Goal: Transaction & Acquisition: Purchase product/service

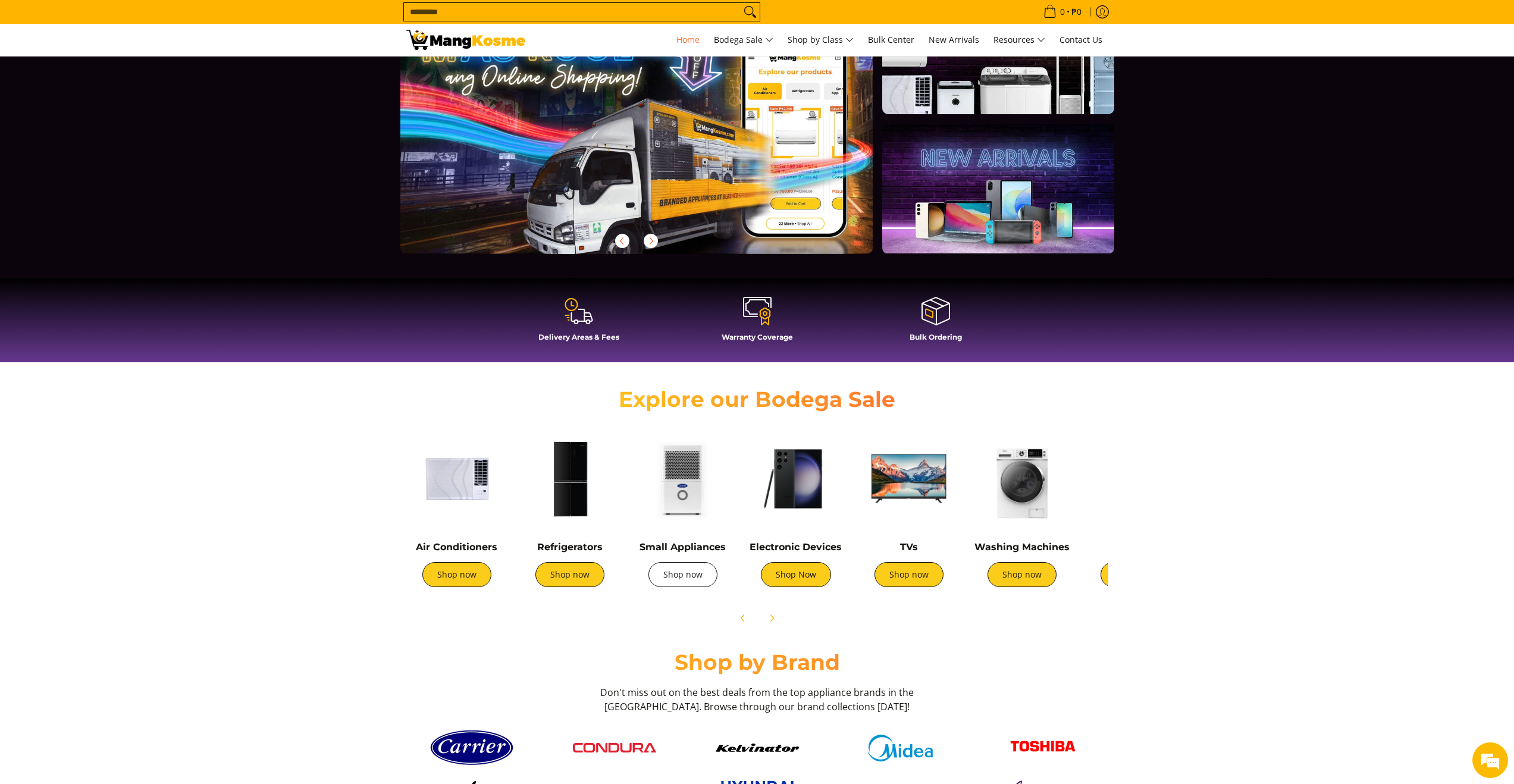
scroll to position [99, 0]
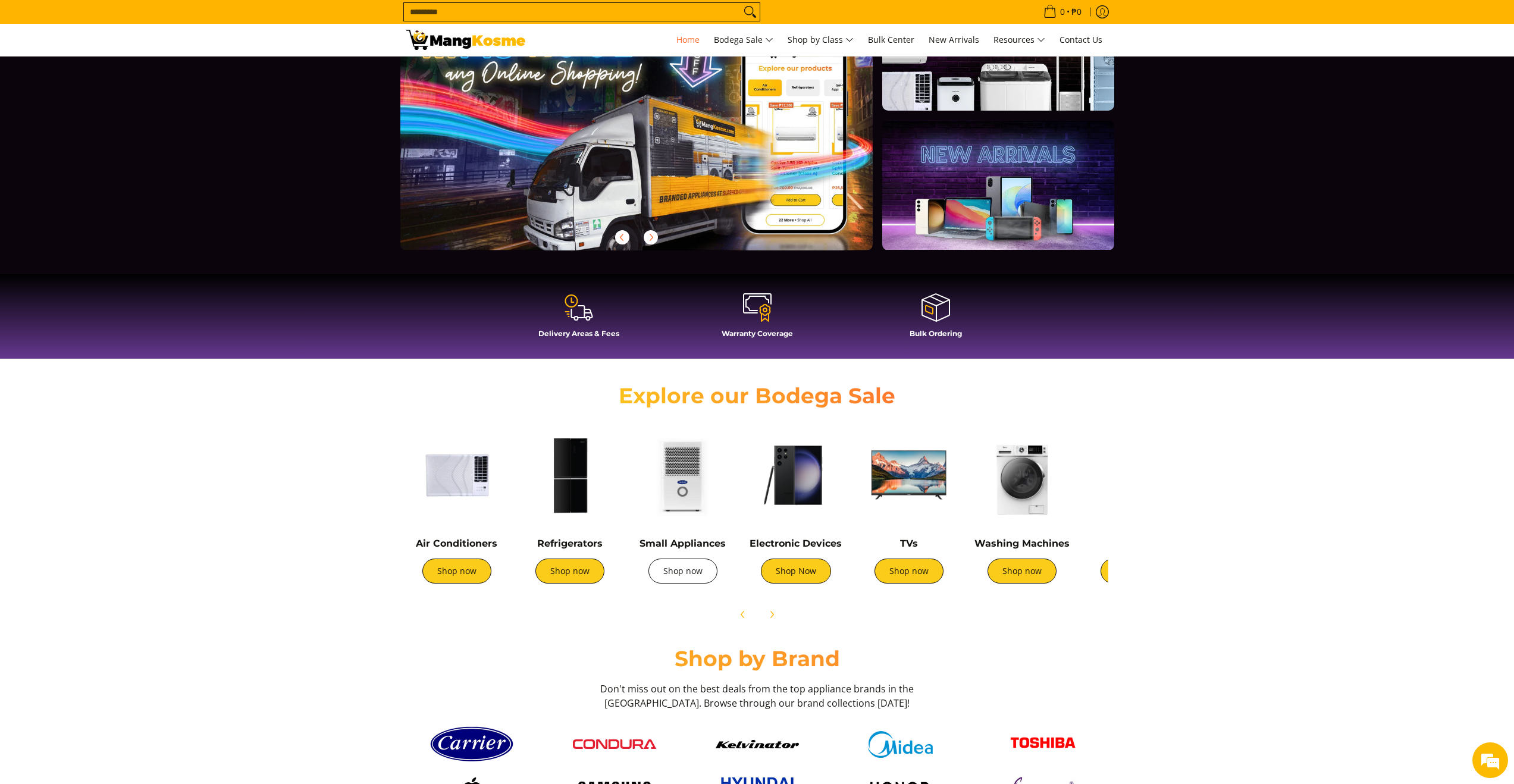
click at [683, 569] on link "Shop now" at bounding box center [683, 571] width 69 height 25
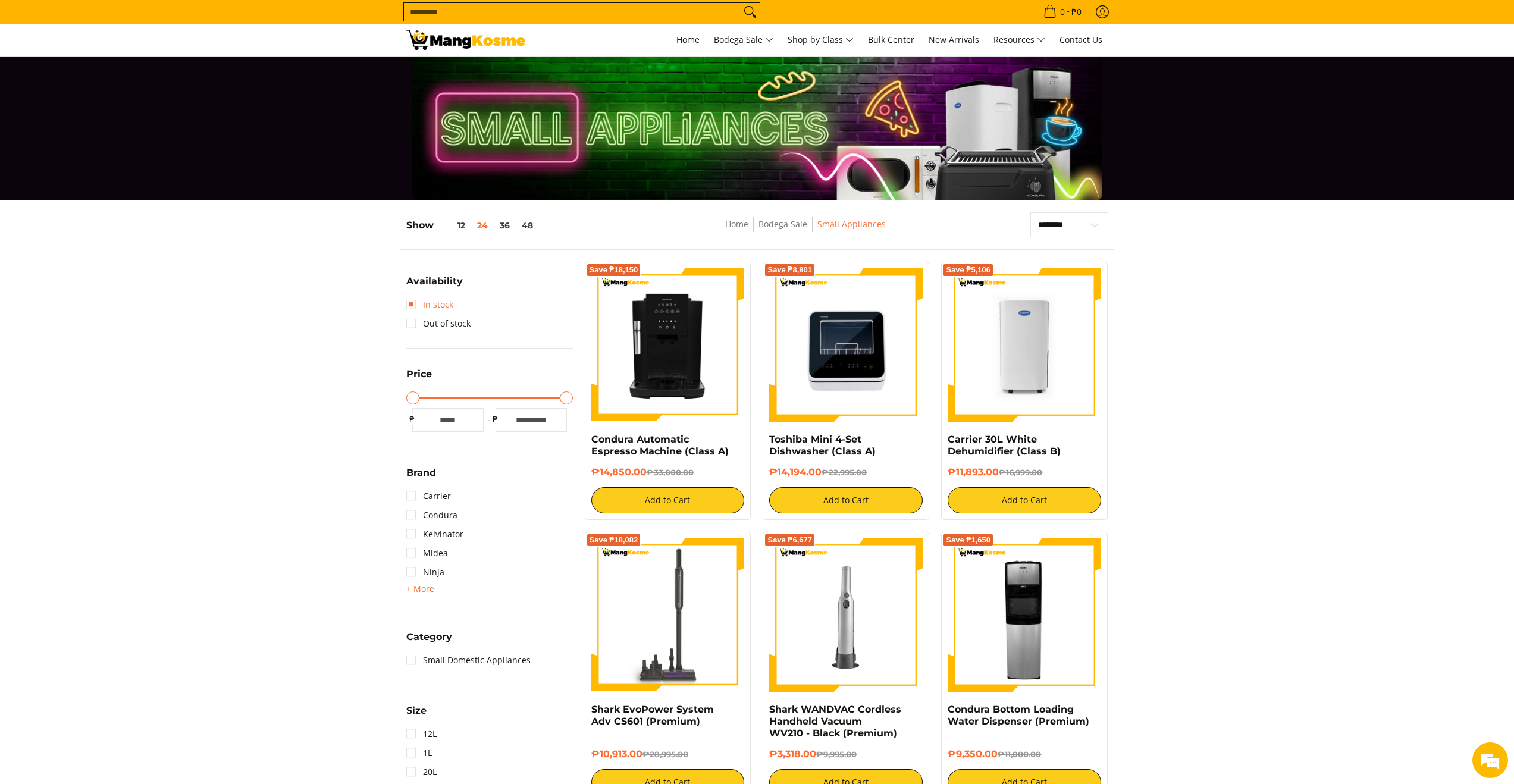
click at [409, 301] on link "In stock" at bounding box center [430, 304] width 47 height 19
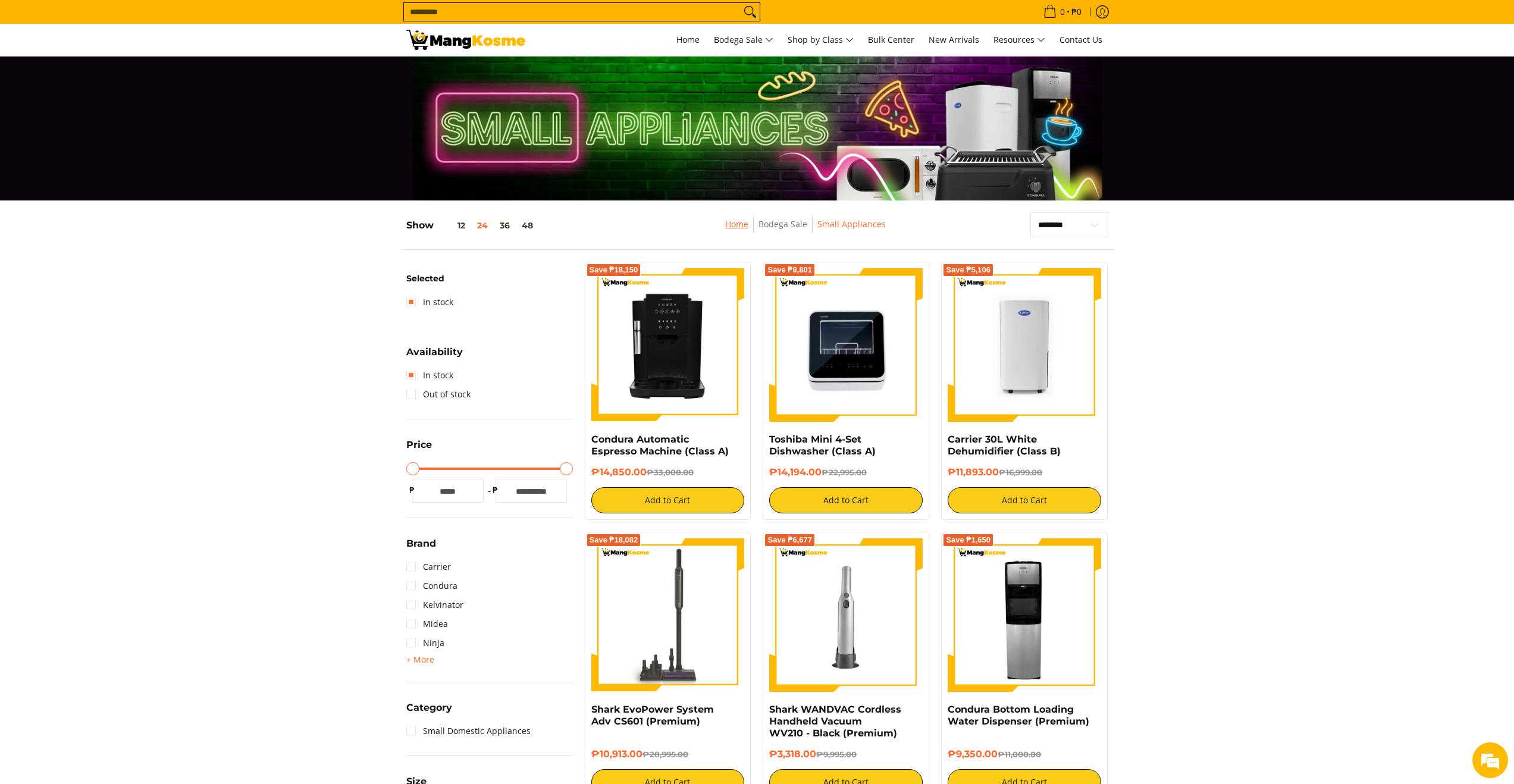
click at [735, 228] on link "Home" at bounding box center [737, 224] width 23 height 11
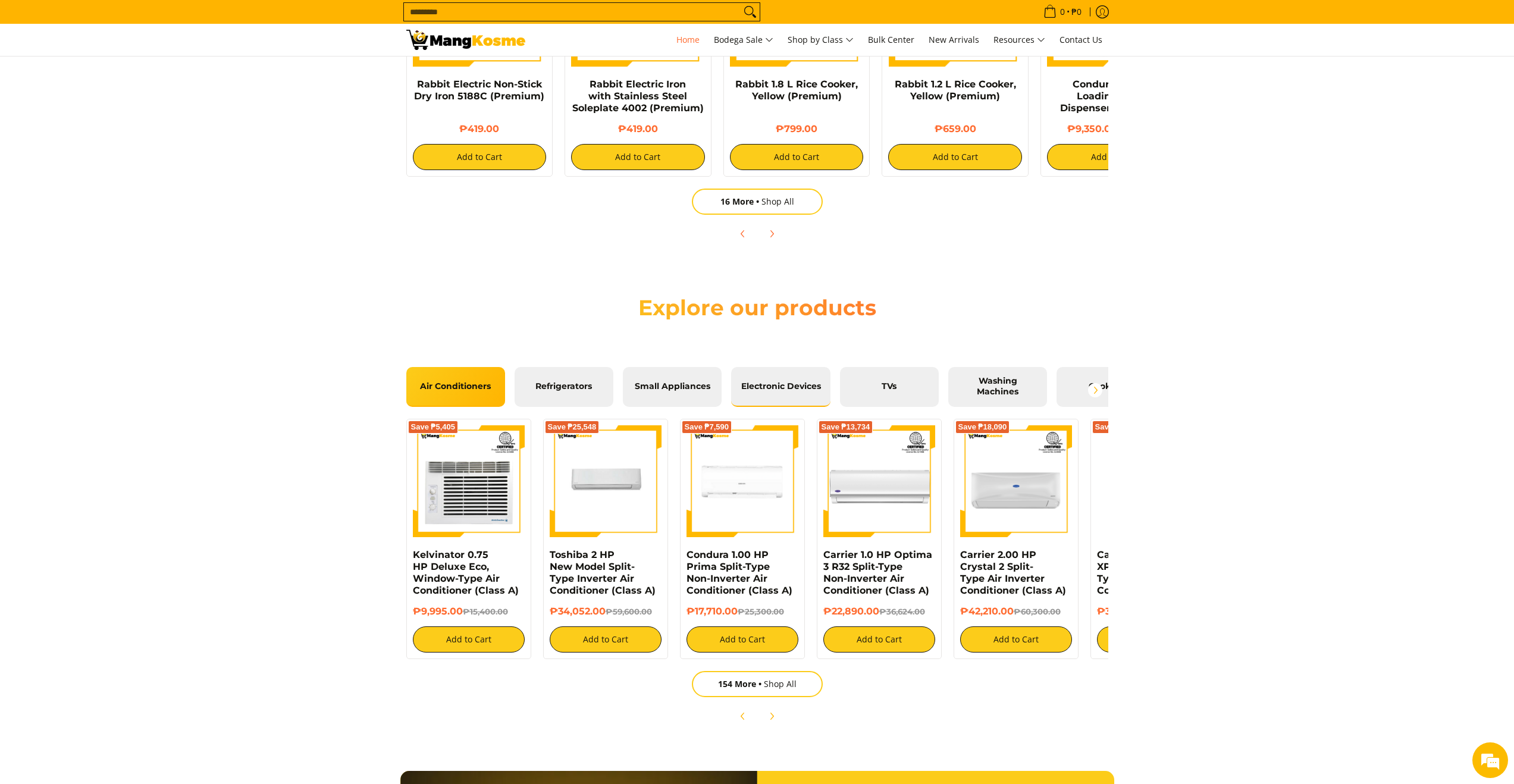
scroll to position [0, 946]
click at [773, 388] on span "Electronic Devices" at bounding box center [780, 387] width 81 height 11
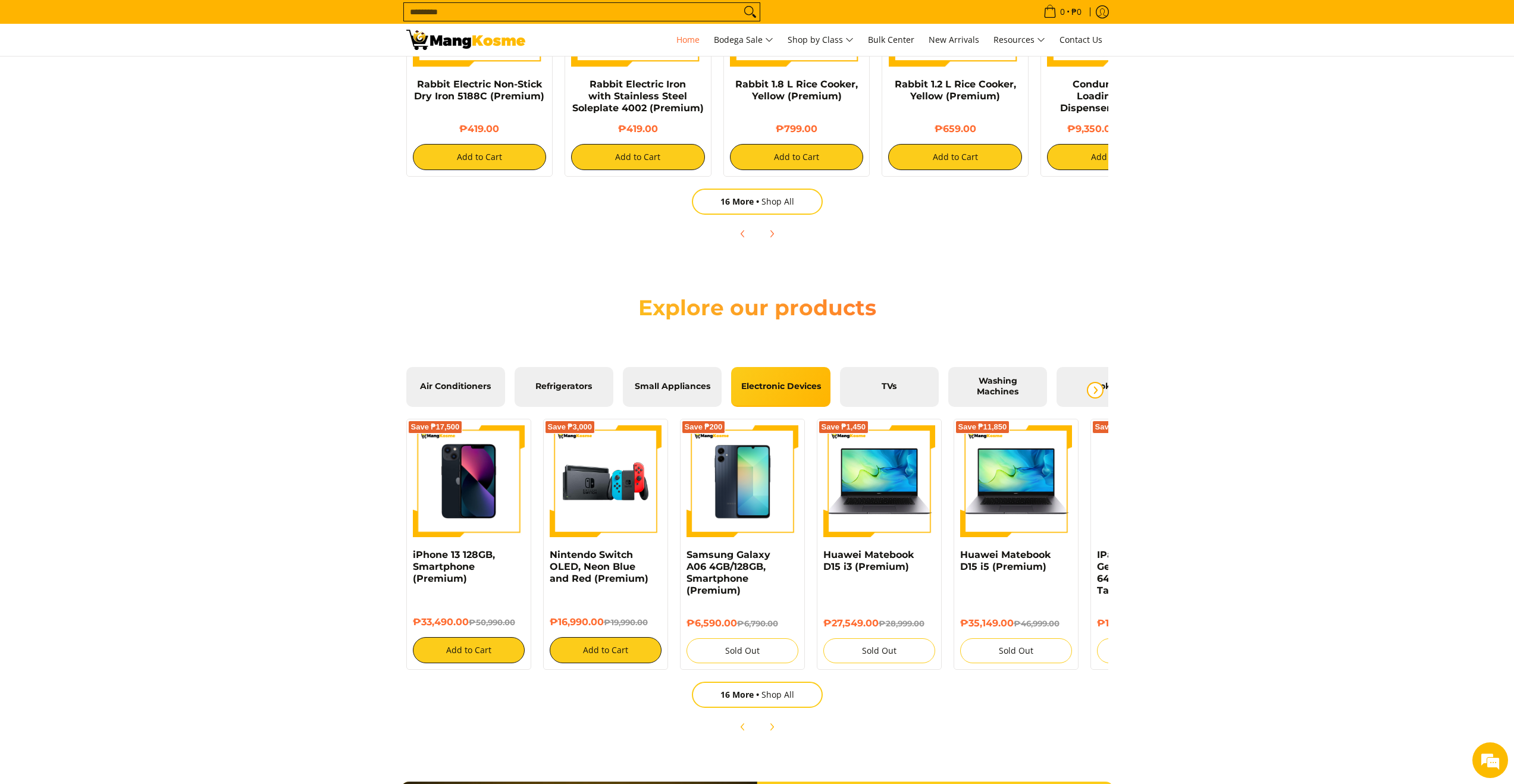
click at [1101, 394] on button "Next" at bounding box center [1095, 390] width 26 height 26
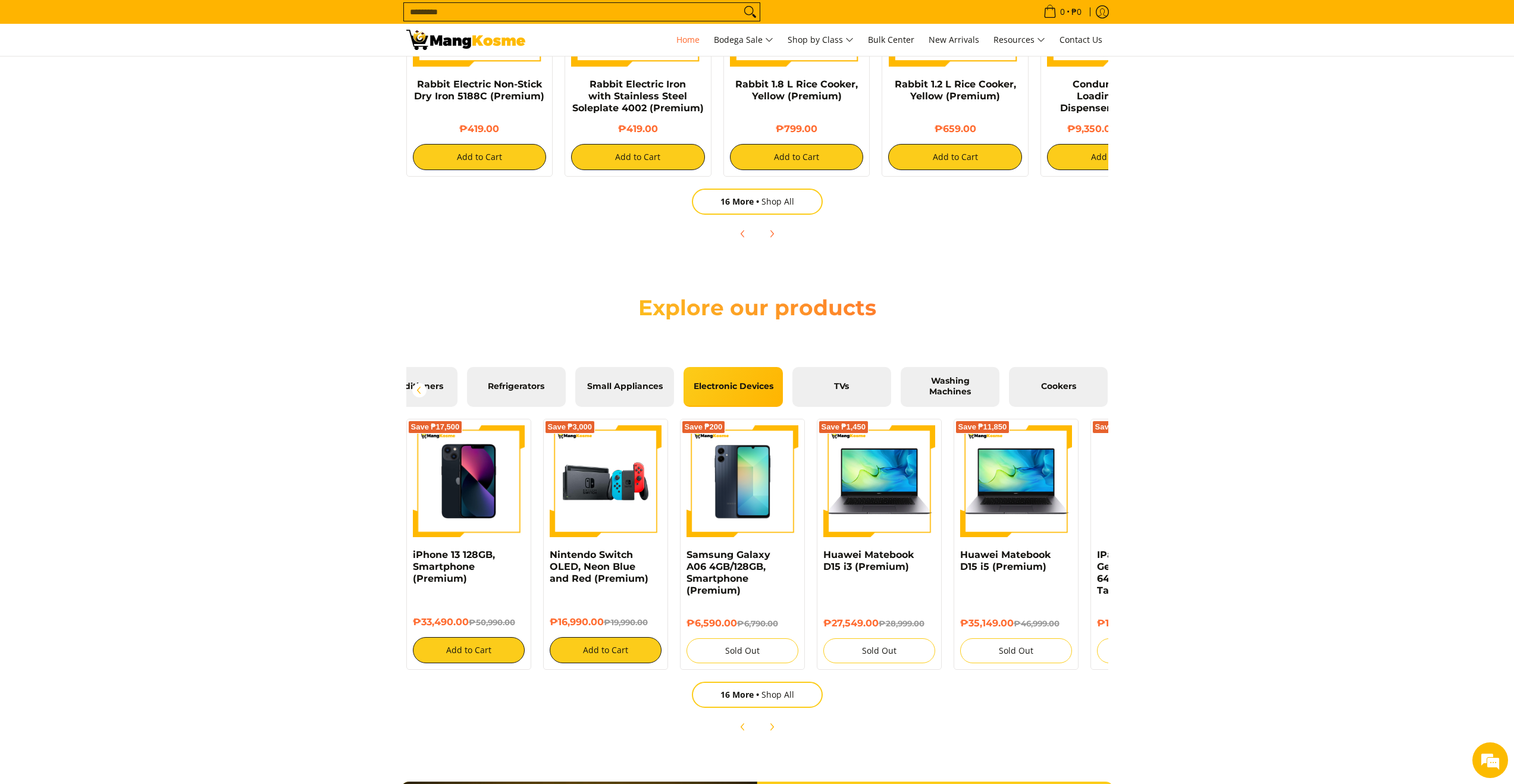
scroll to position [0, 1419]
click at [1101, 394] on link "Cookers" at bounding box center [1058, 387] width 99 height 40
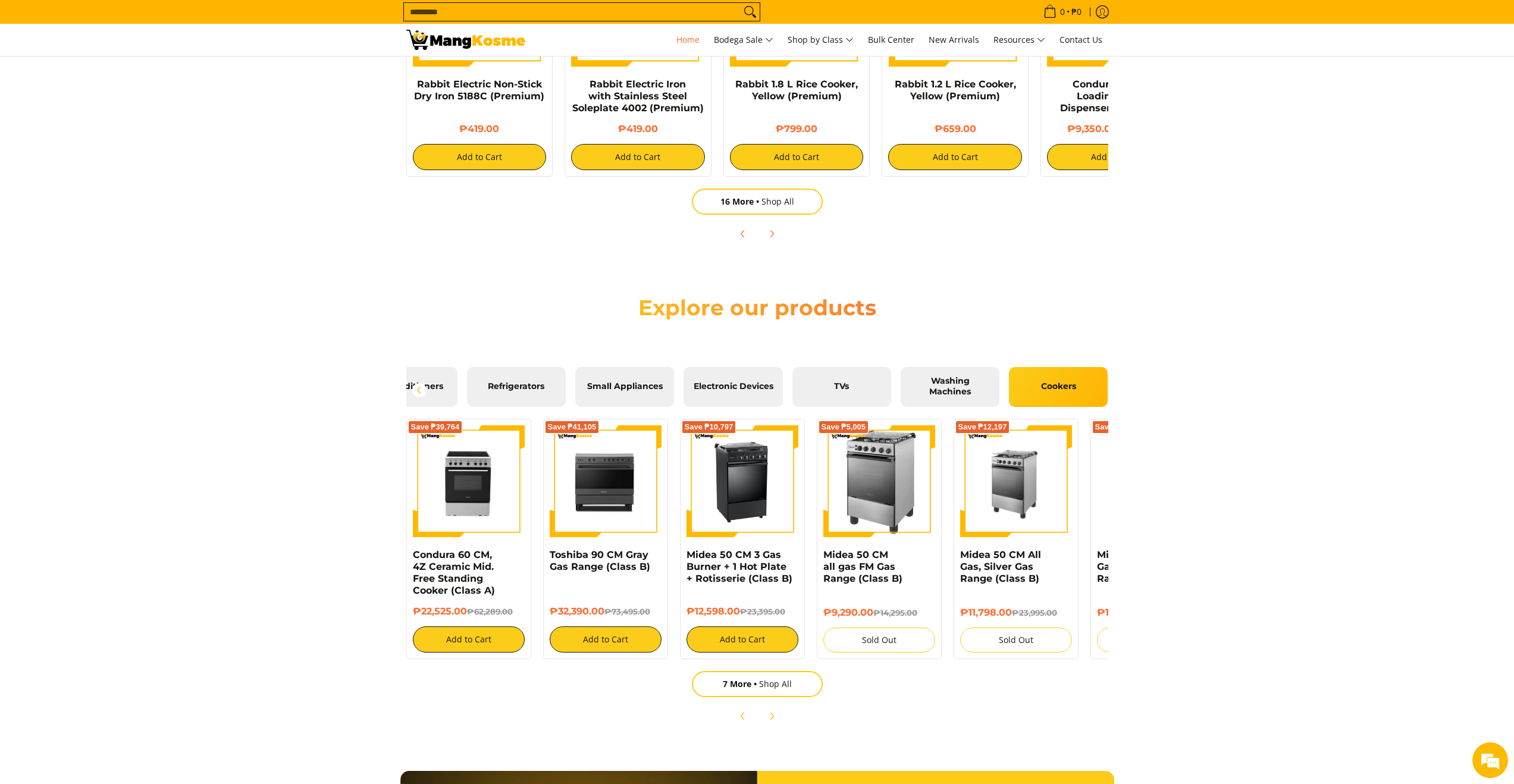
scroll to position [0, 0]
click at [745, 685] on span "7 More" at bounding box center [741, 683] width 36 height 11
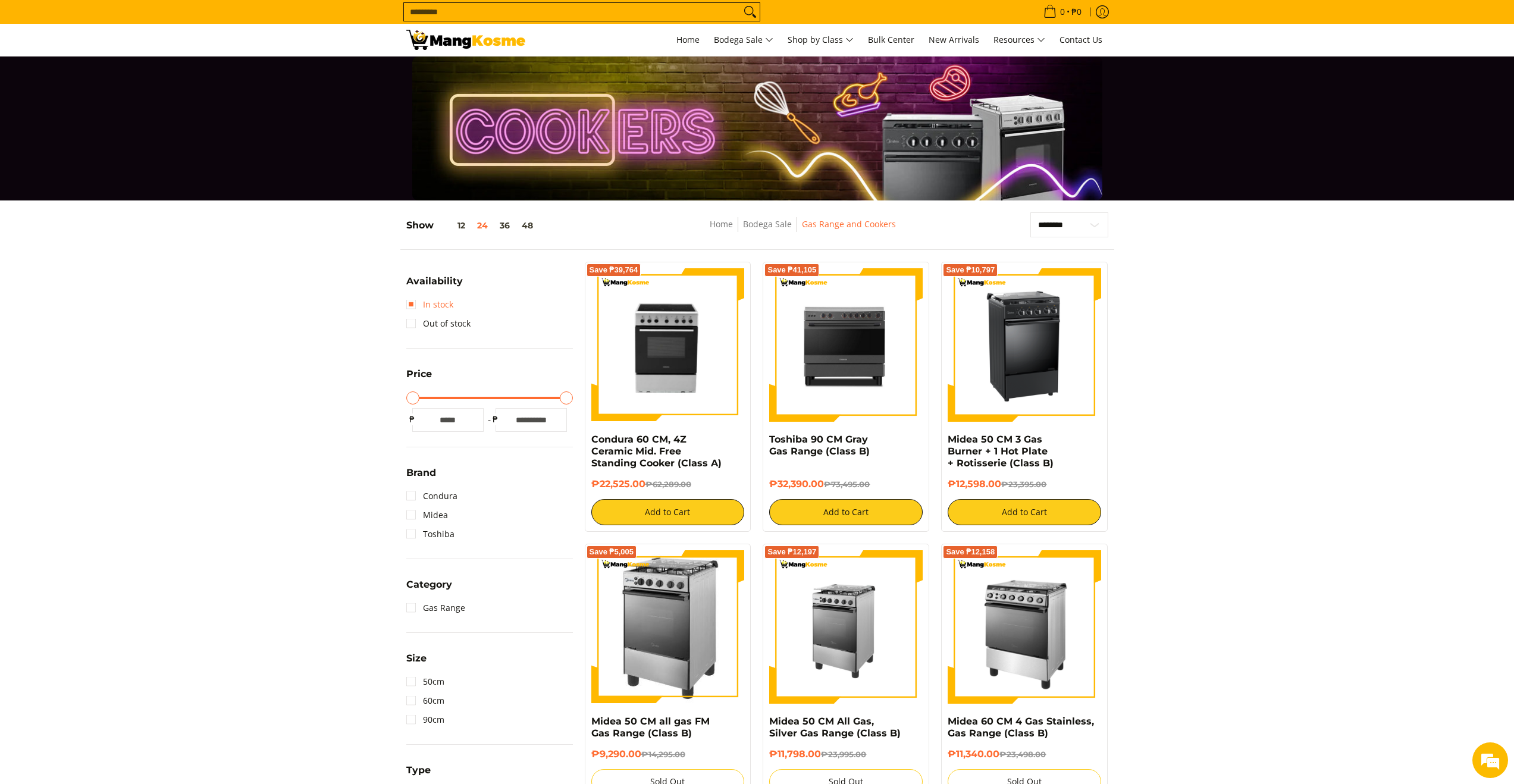
click at [412, 303] on link "In stock" at bounding box center [430, 304] width 47 height 19
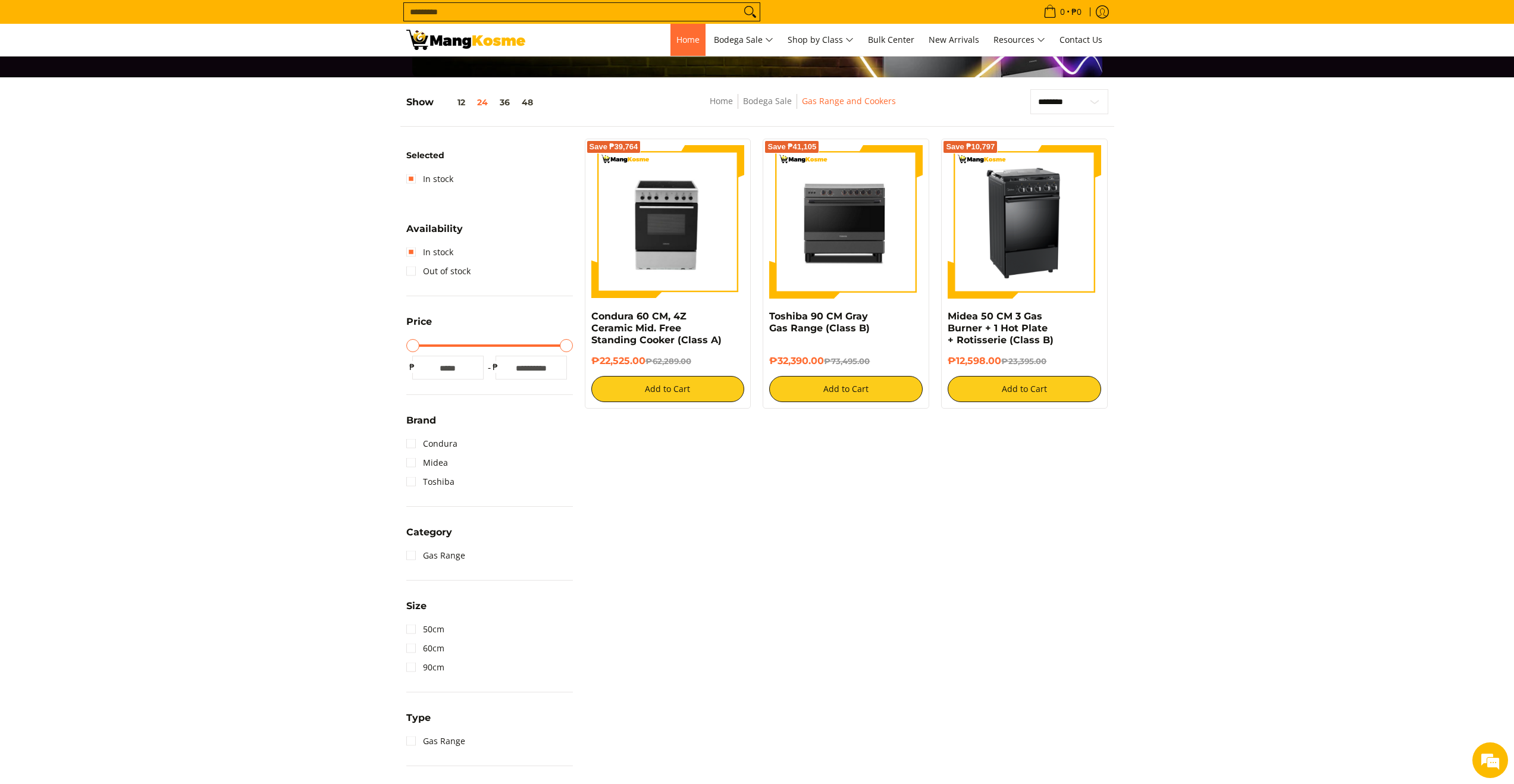
scroll to position [124, 0]
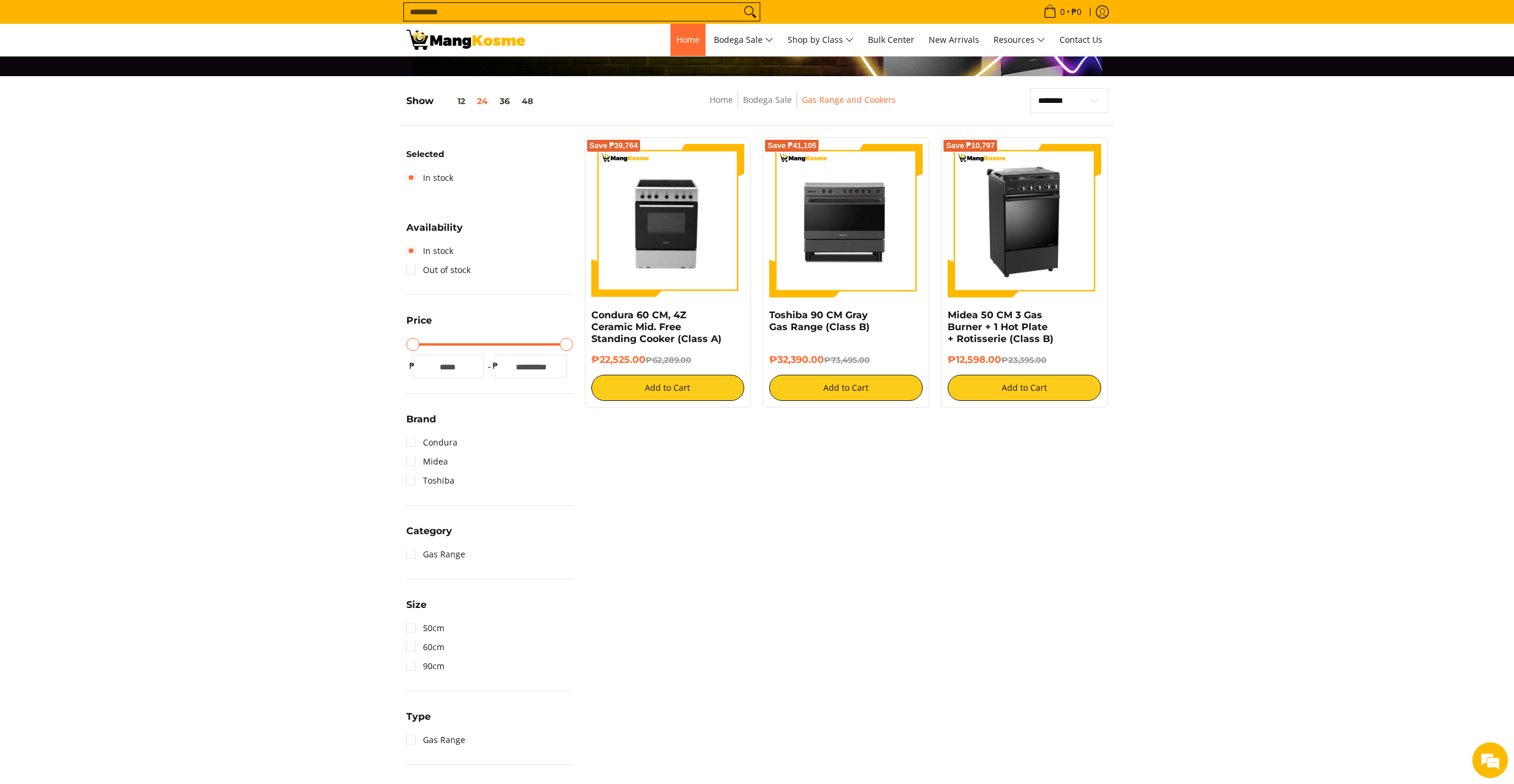
click at [676, 47] on link "Home" at bounding box center [688, 39] width 35 height 32
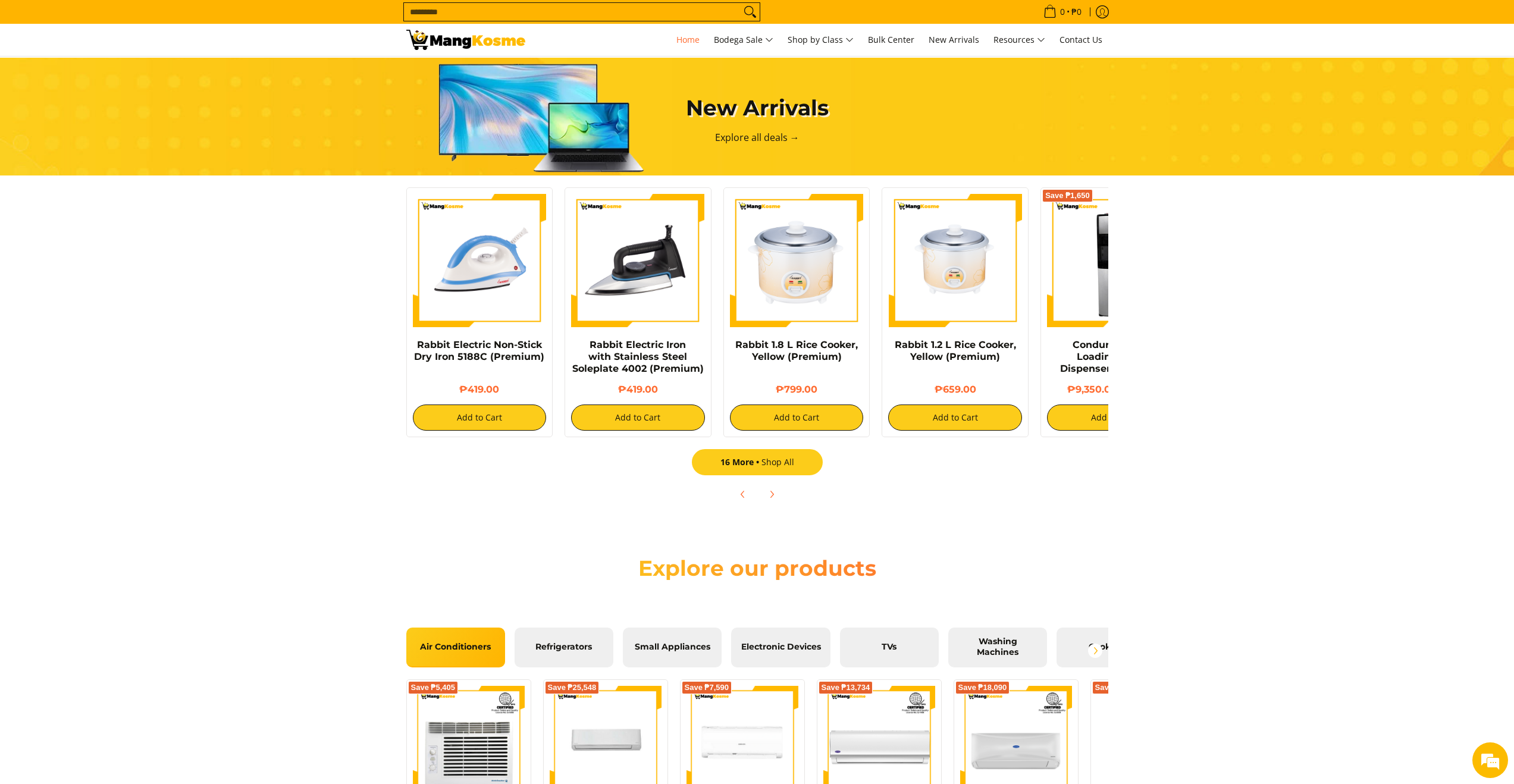
click at [782, 469] on link "16 More Shop All" at bounding box center [757, 462] width 131 height 26
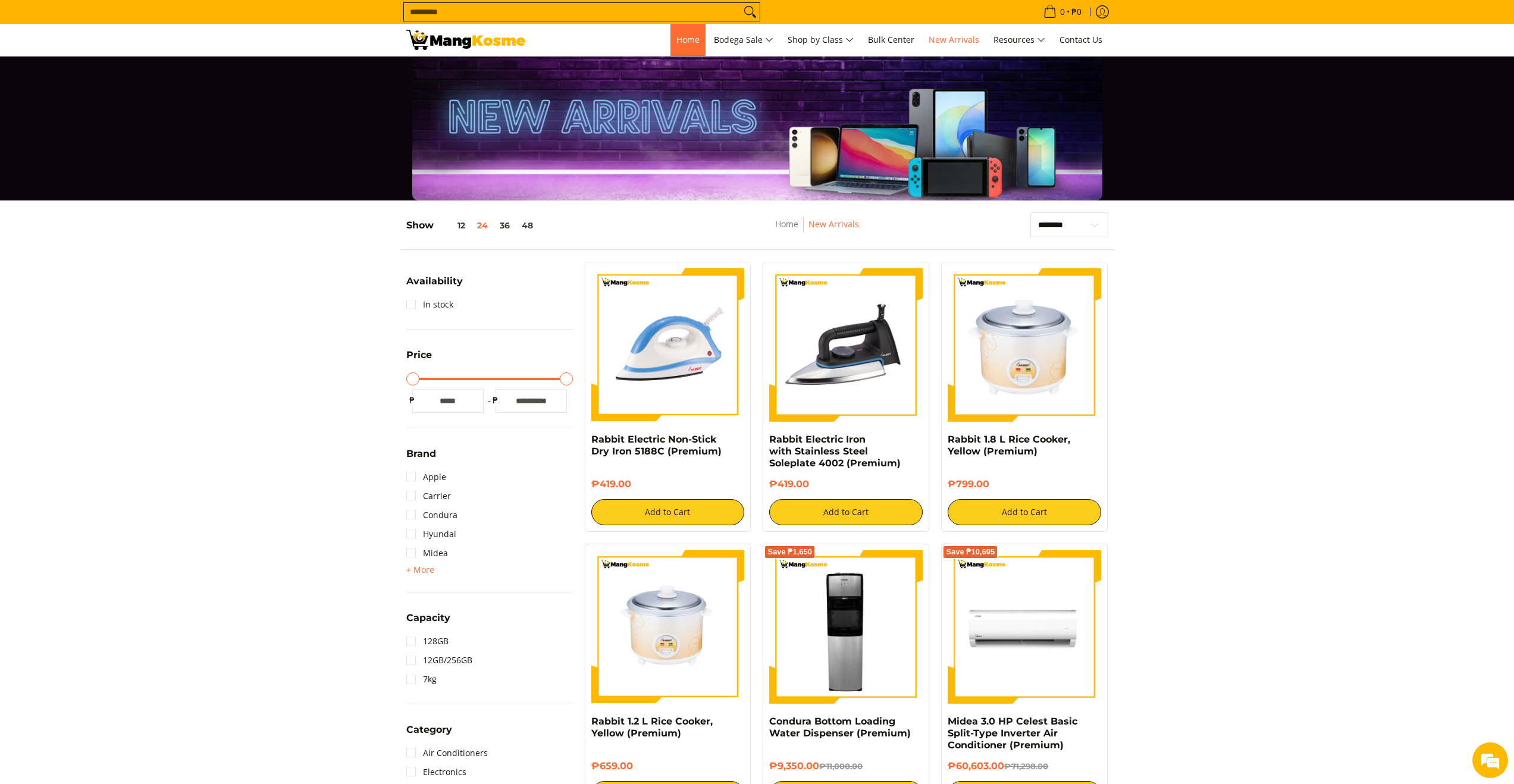
click at [682, 41] on span "Home" at bounding box center [688, 39] width 23 height 11
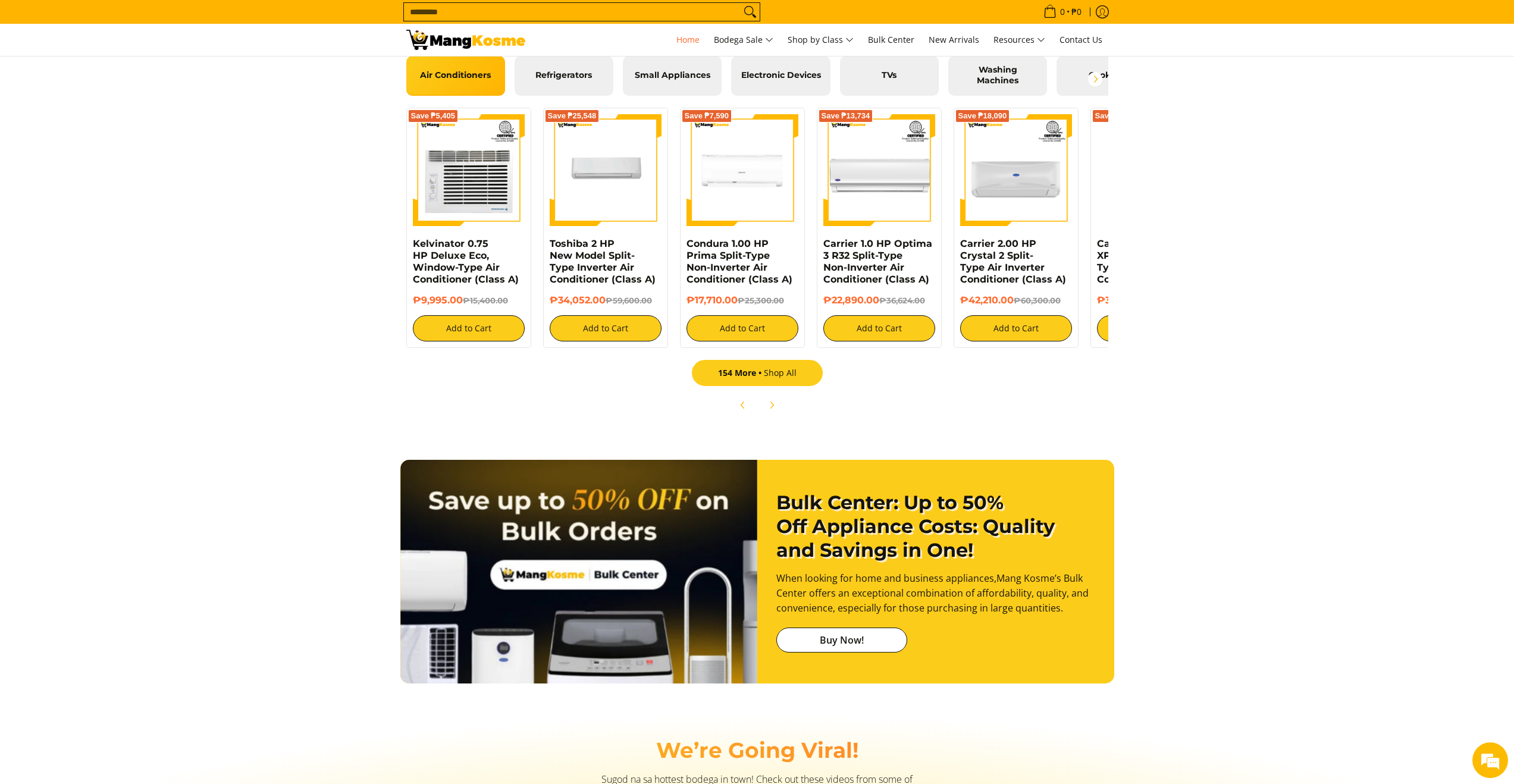
click at [771, 380] on link "154 More Shop All" at bounding box center [757, 372] width 131 height 26
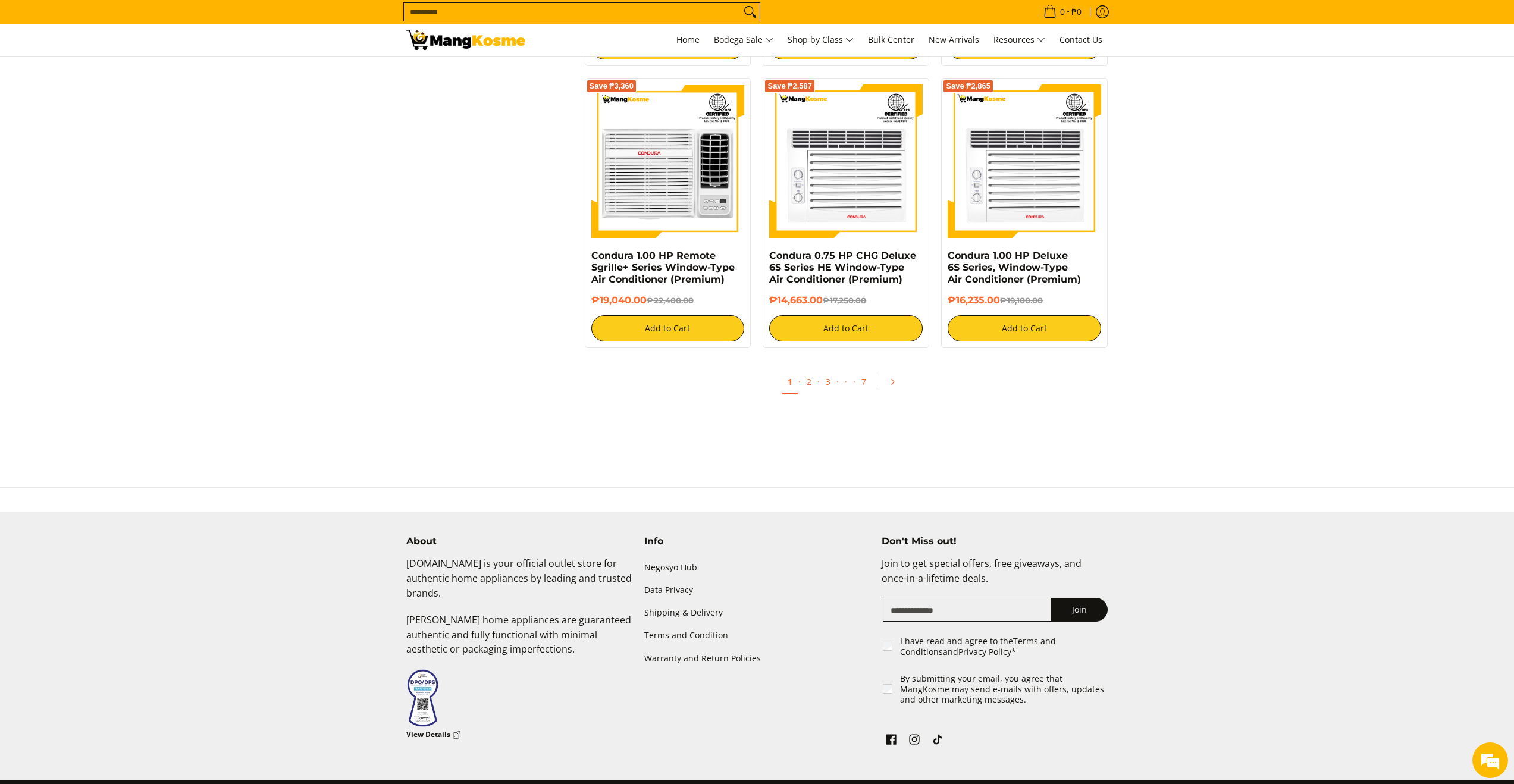
scroll to position [2179, 0]
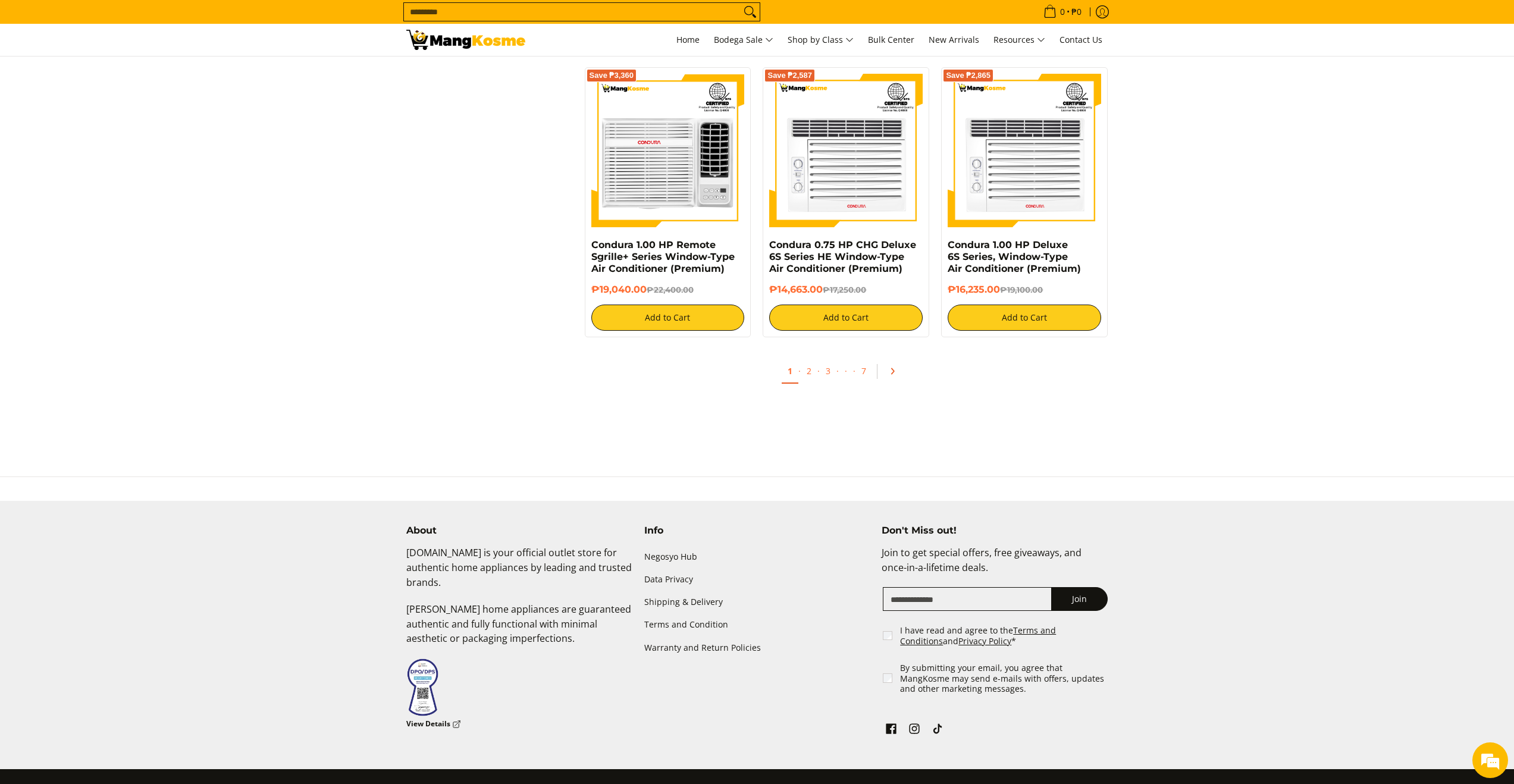
click at [889, 374] on icon "Pagination" at bounding box center [892, 371] width 9 height 9
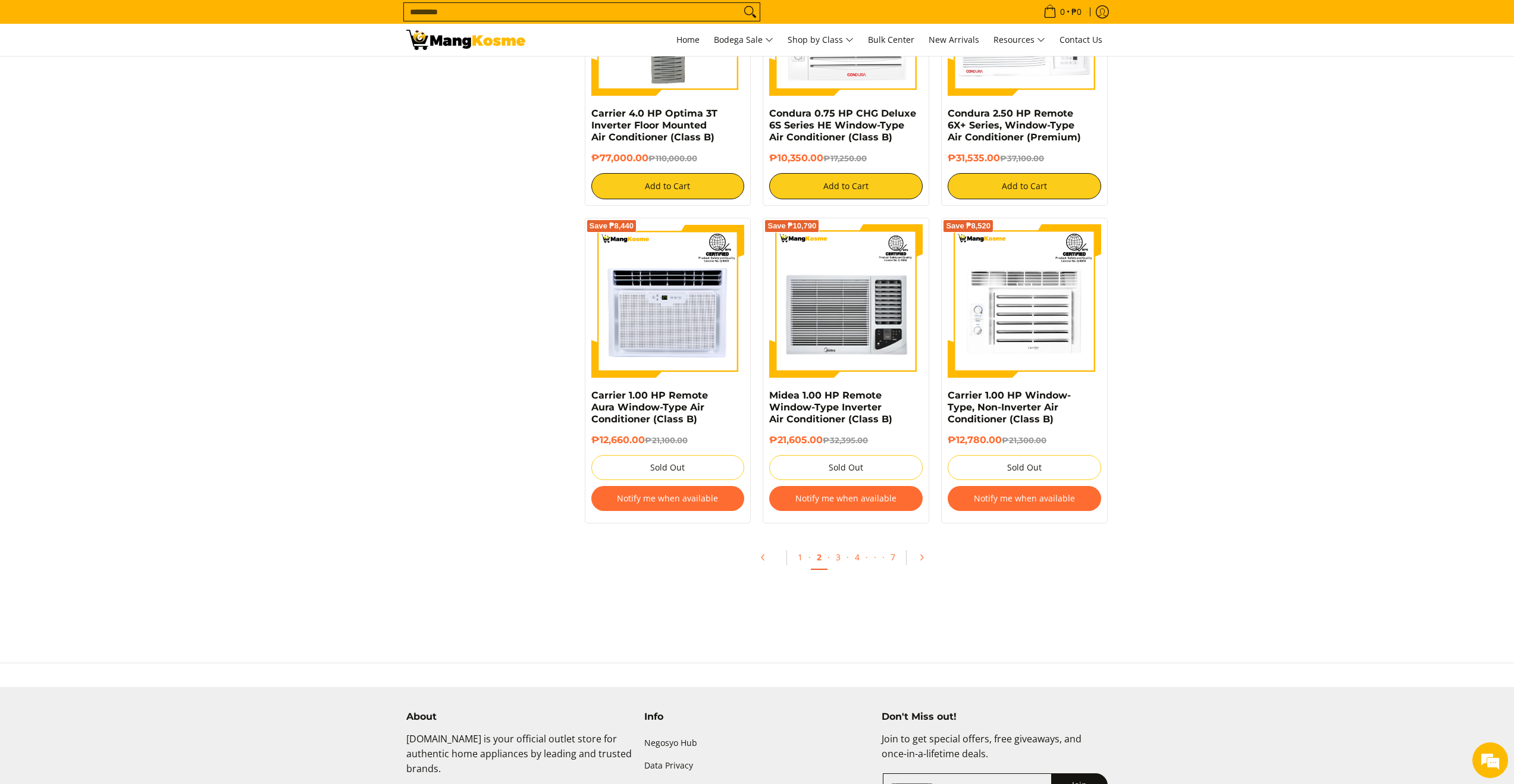
scroll to position [2296, 0]
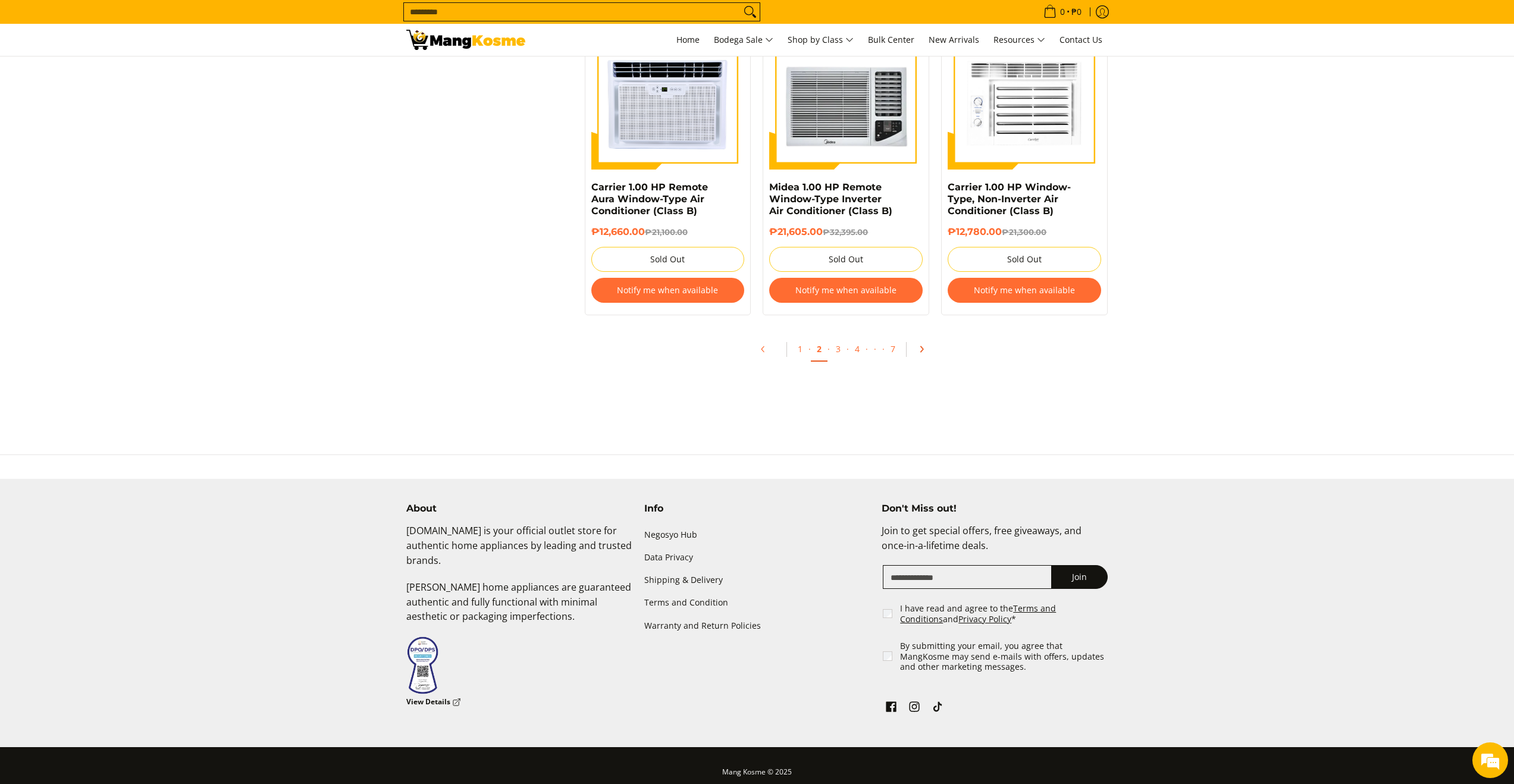
click at [921, 353] on icon "Pagination" at bounding box center [921, 349] width 9 height 9
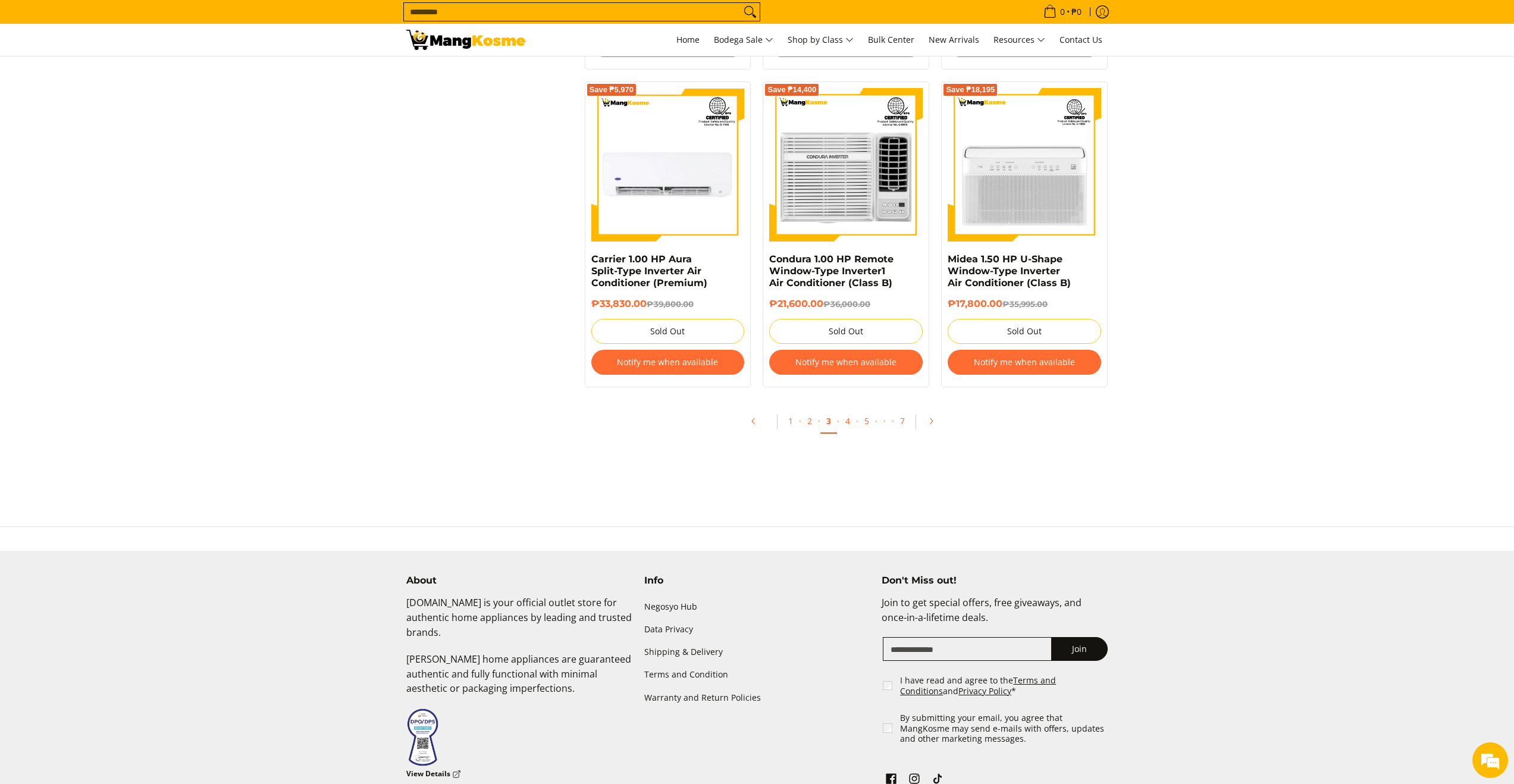
scroll to position [2452, 0]
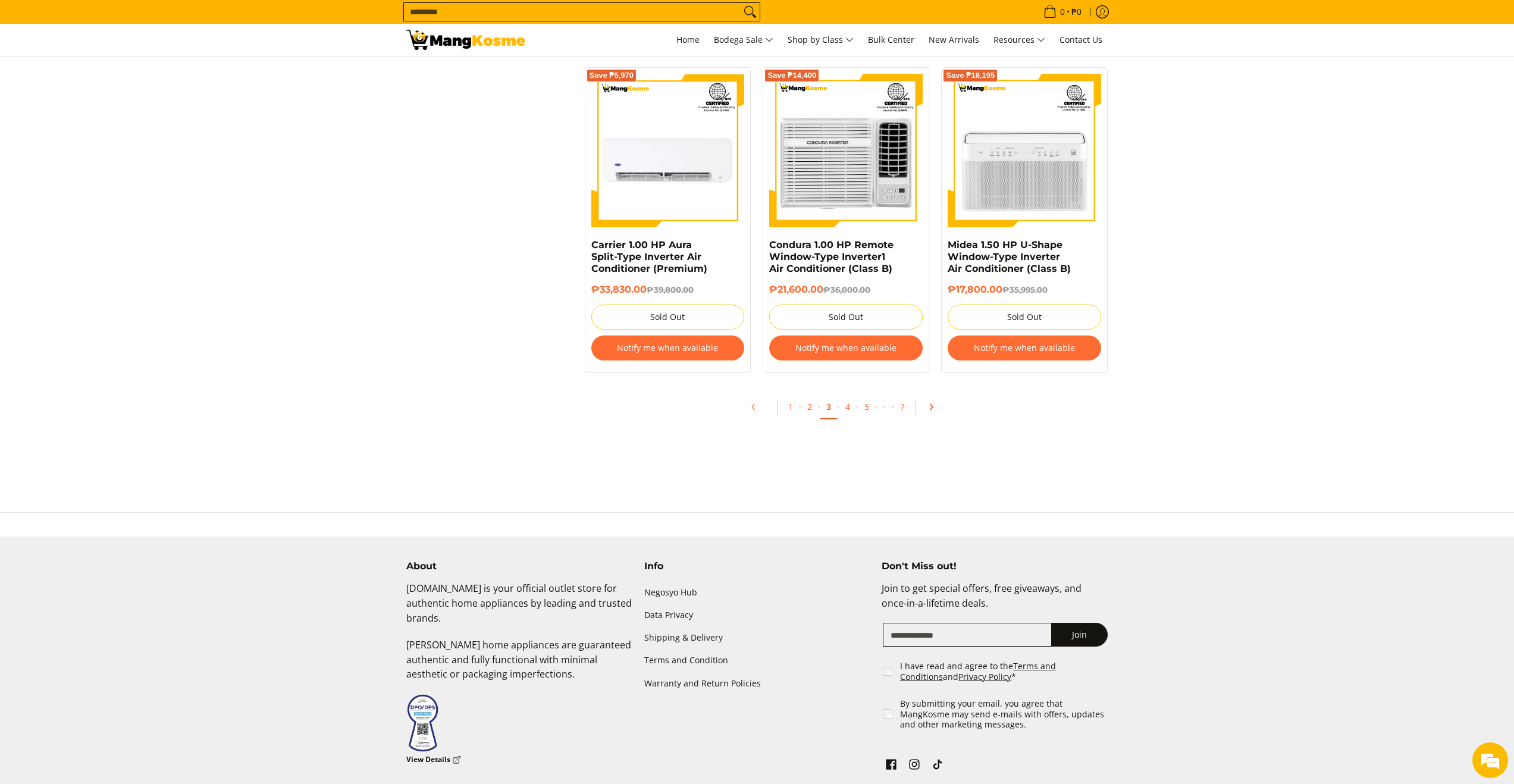
click at [930, 409] on icon "Pagination" at bounding box center [931, 407] width 2 height 5
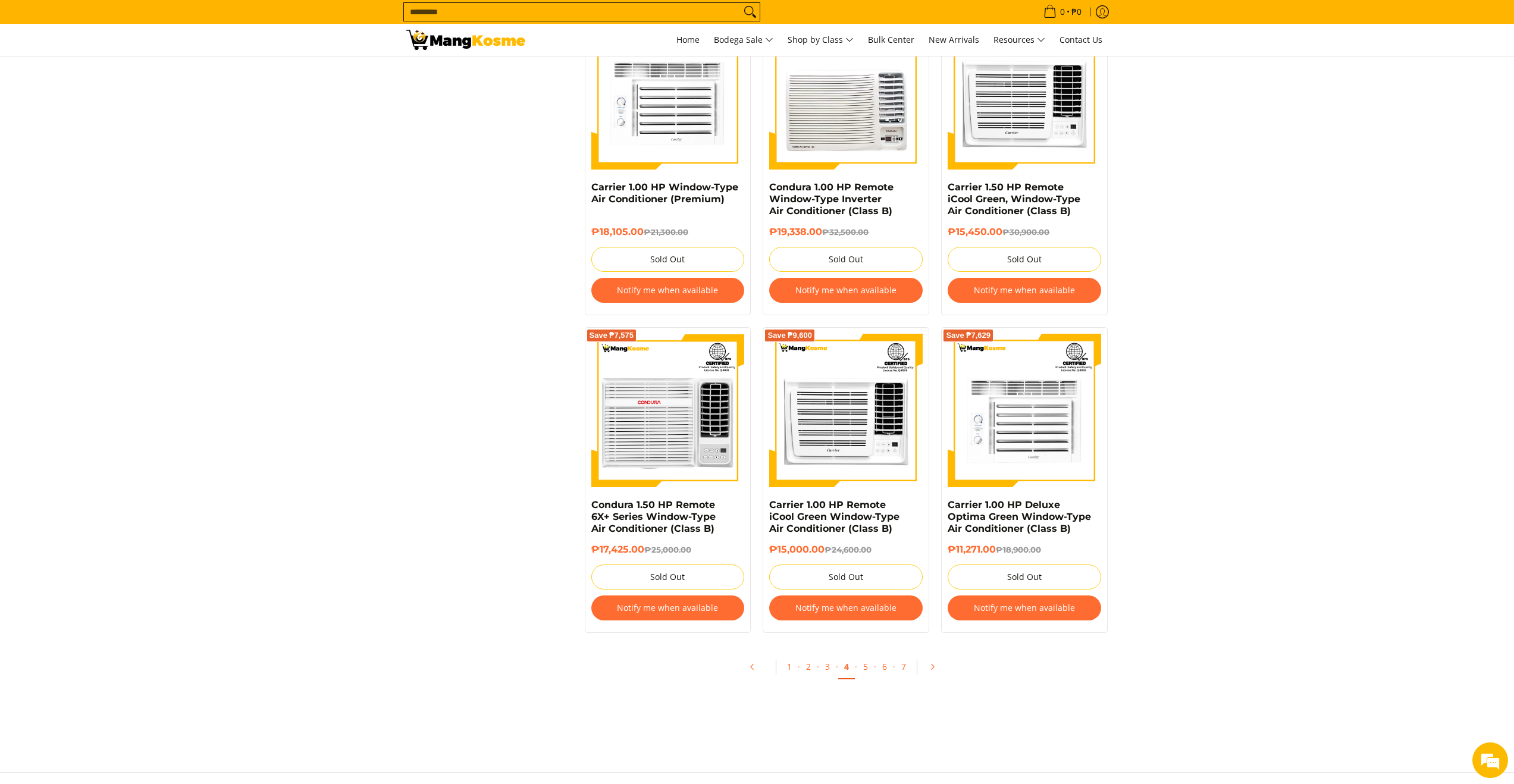
scroll to position [2504, 0]
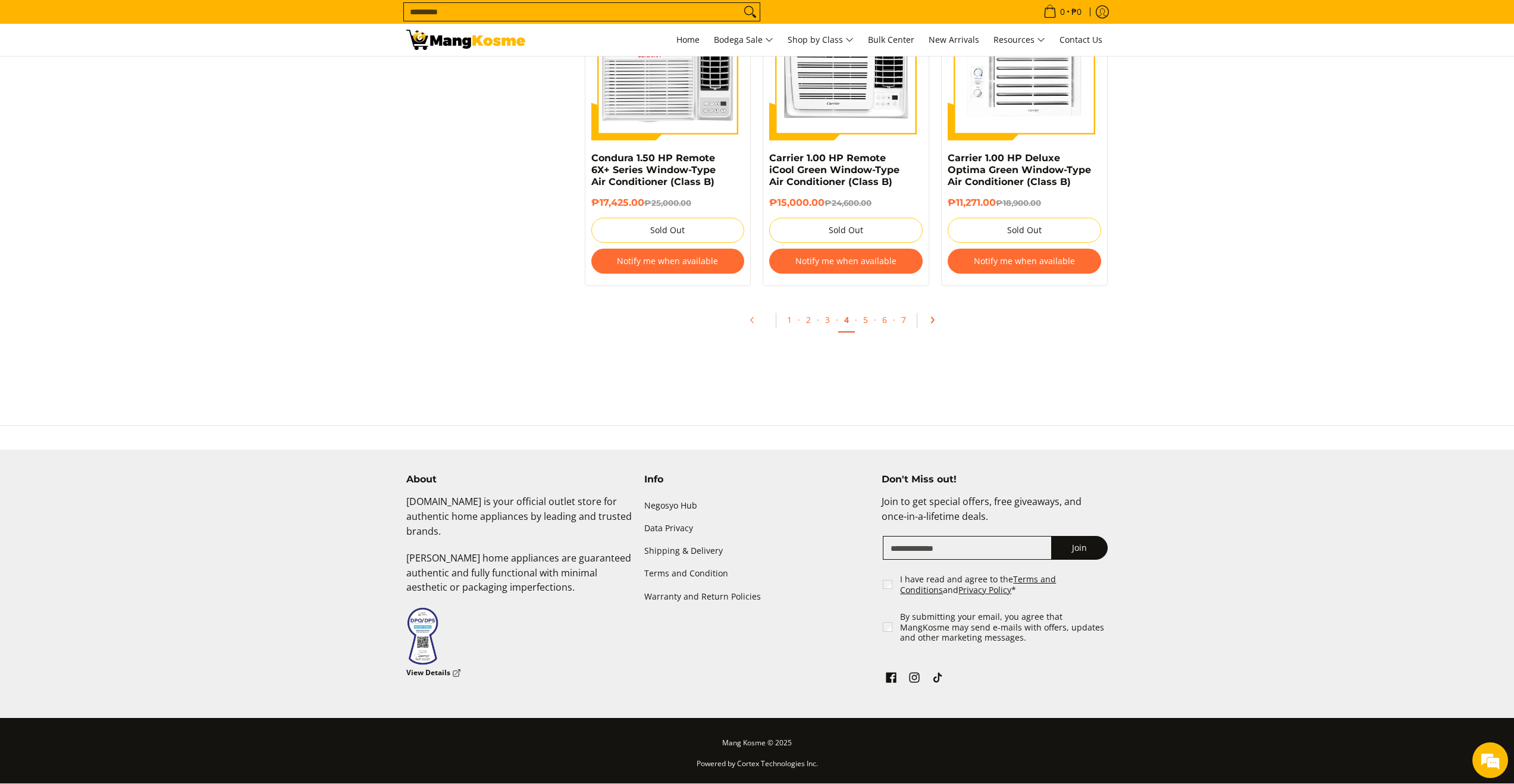
click at [934, 317] on icon "Pagination" at bounding box center [932, 320] width 9 height 9
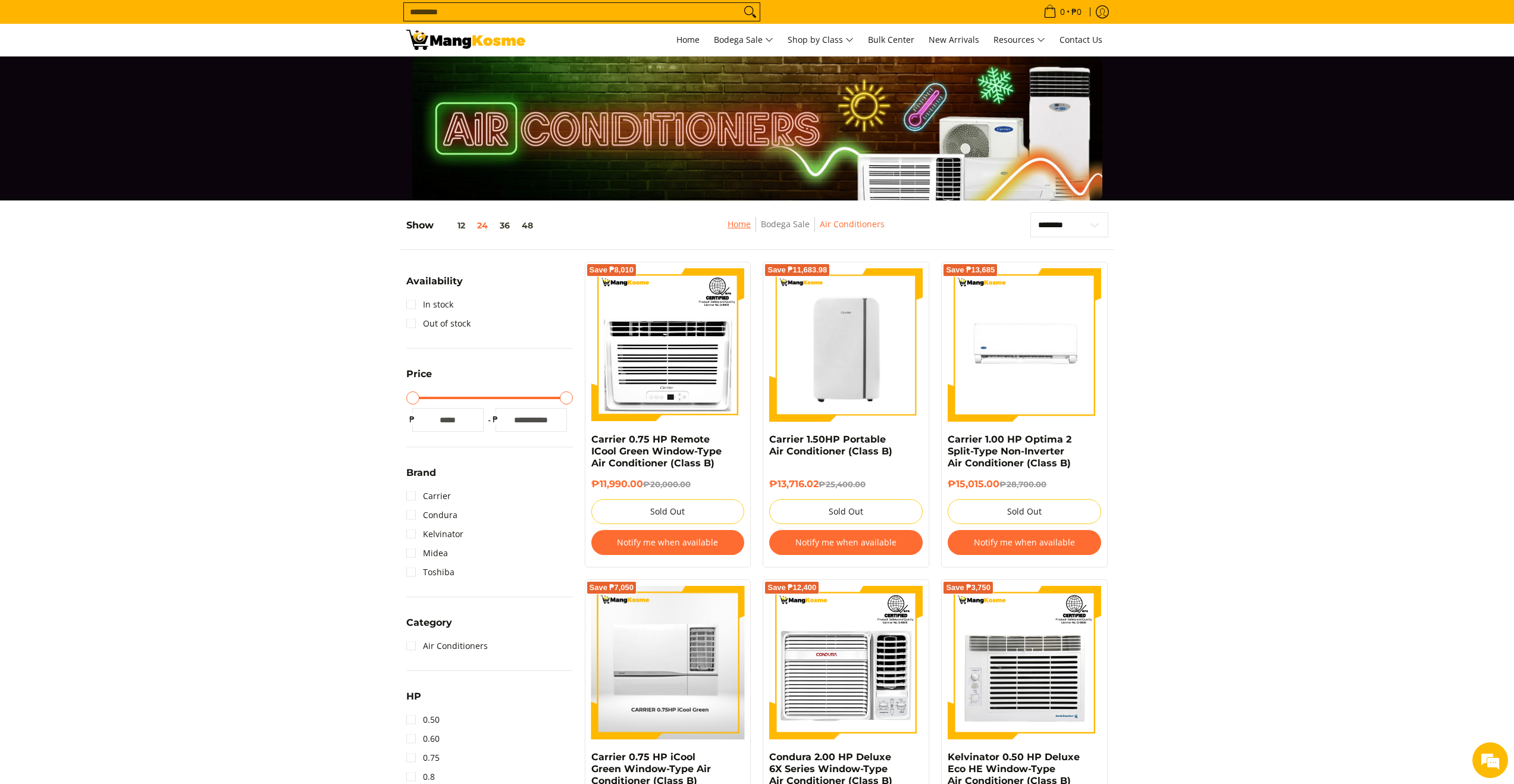
click at [750, 224] on link "Home" at bounding box center [740, 224] width 23 height 11
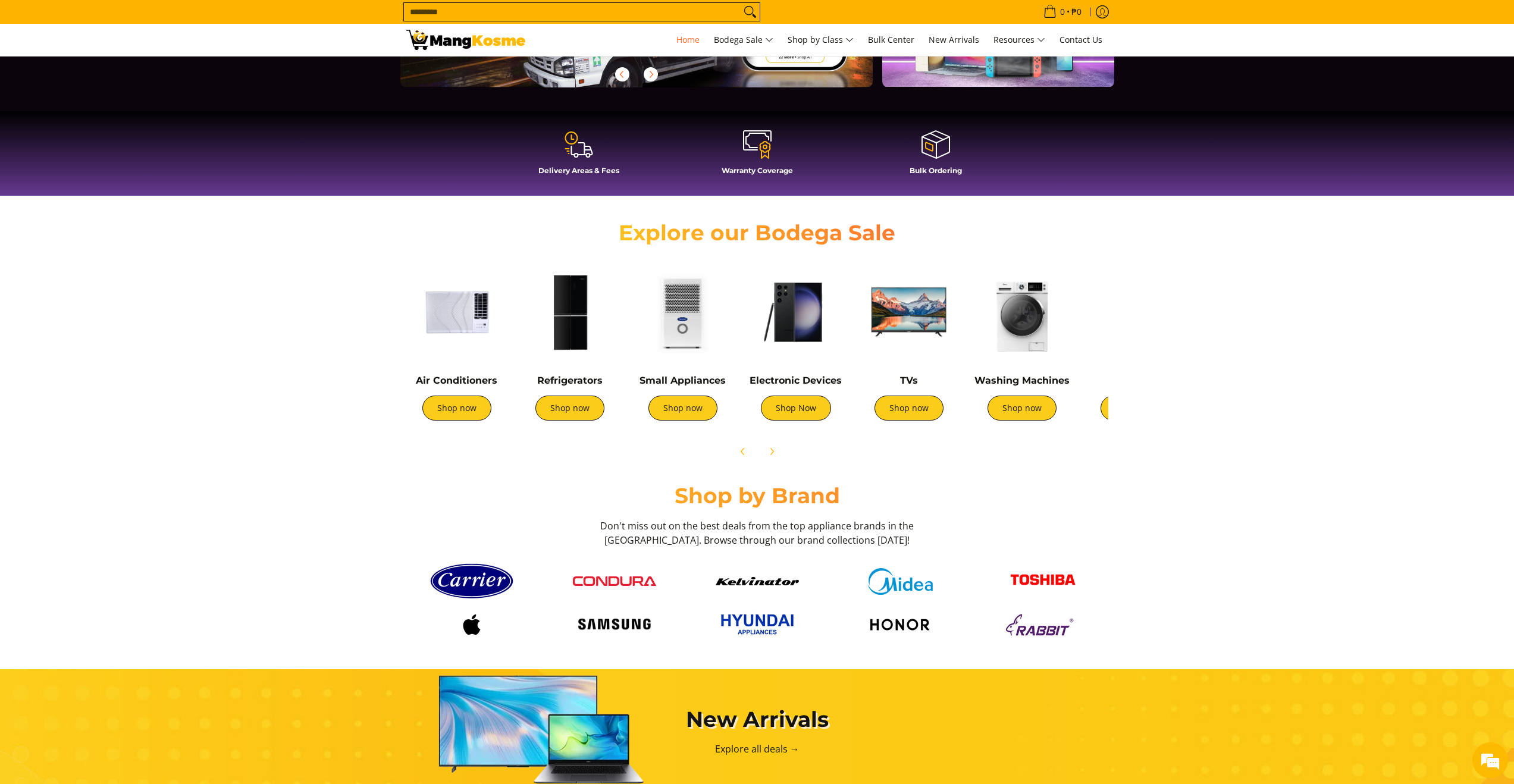
scroll to position [263, 0]
click at [684, 415] on link "Shop now" at bounding box center [683, 408] width 69 height 25
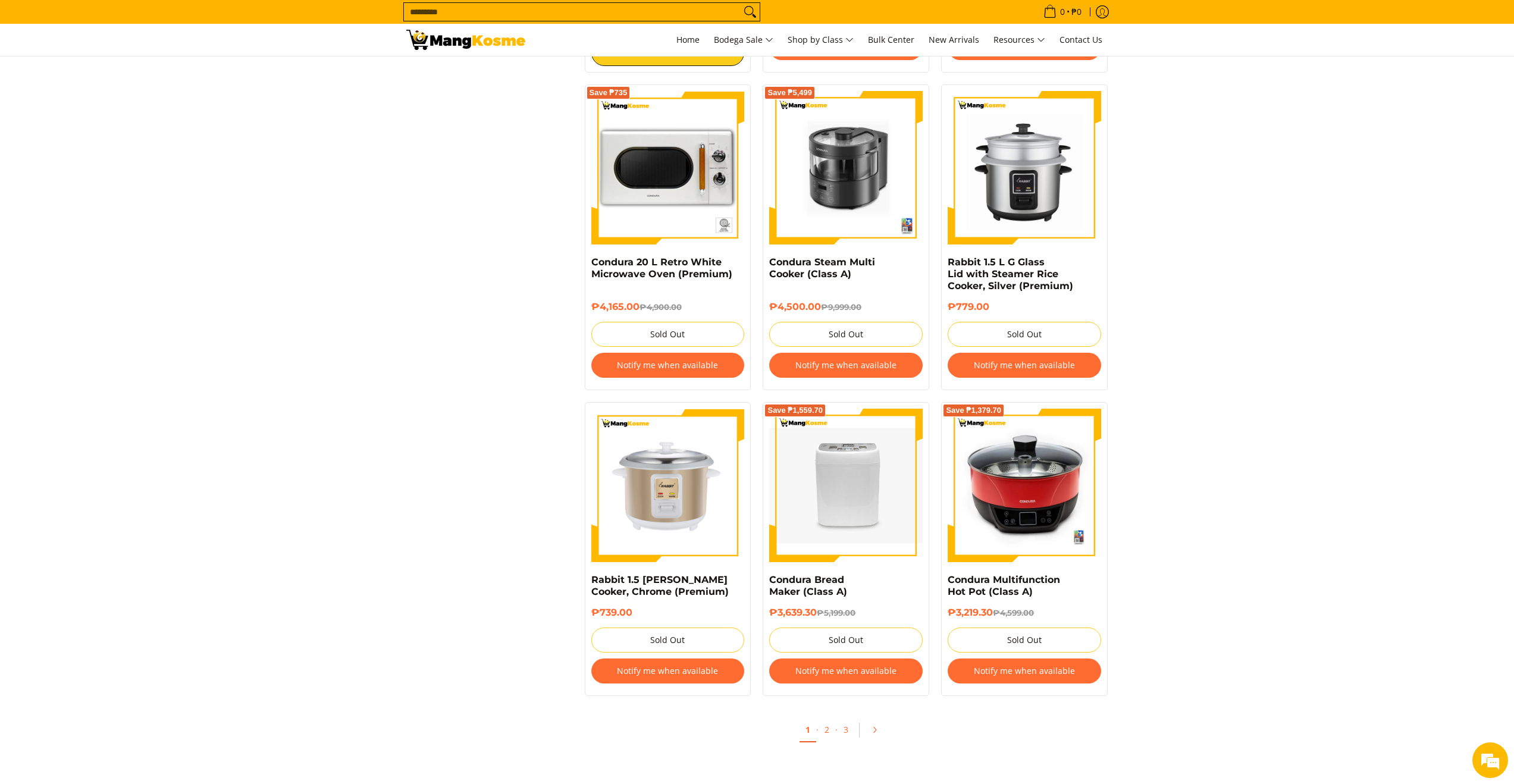
scroll to position [1912, 0]
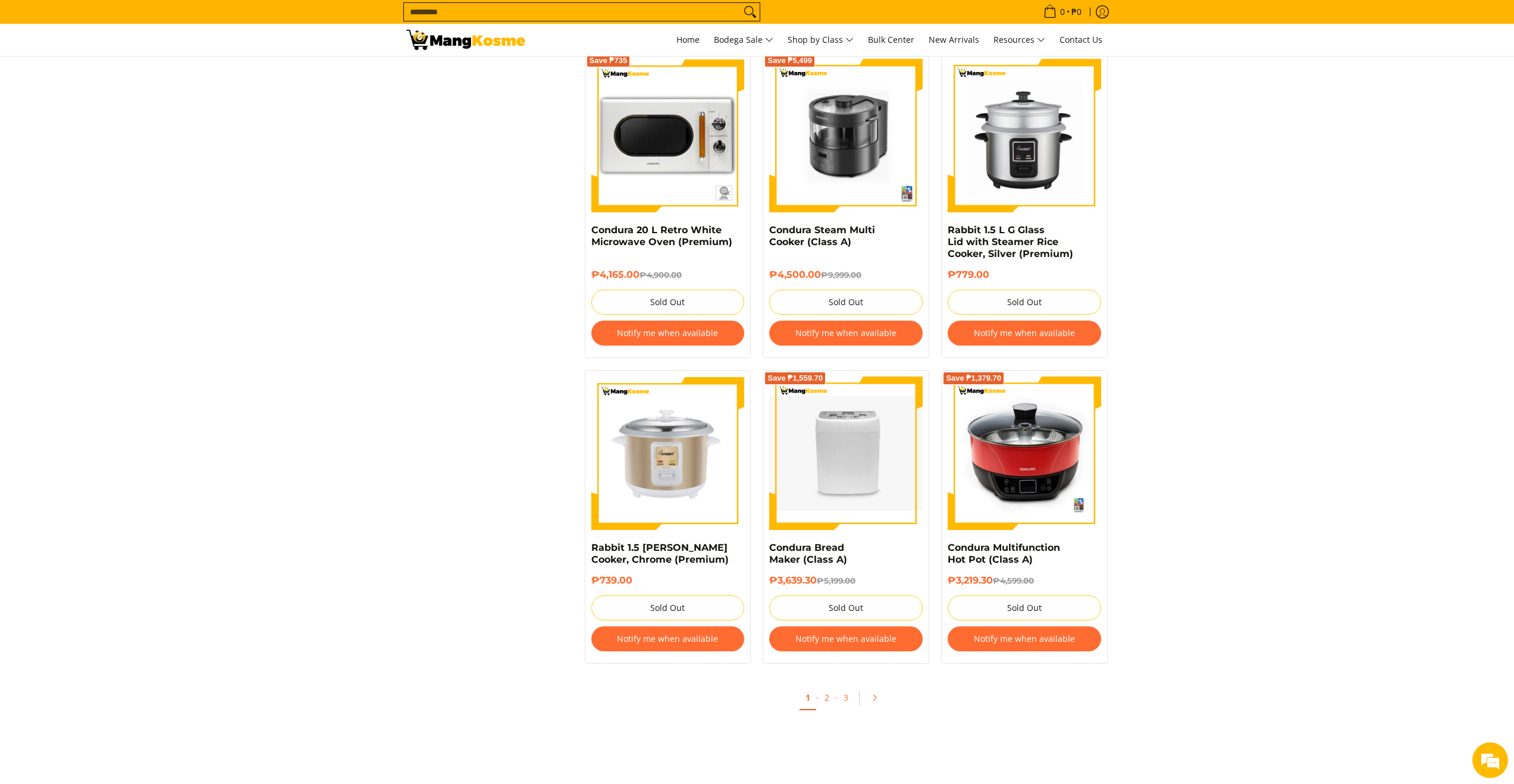
click at [706, 343] on button "Notify me when available" at bounding box center [668, 333] width 153 height 25
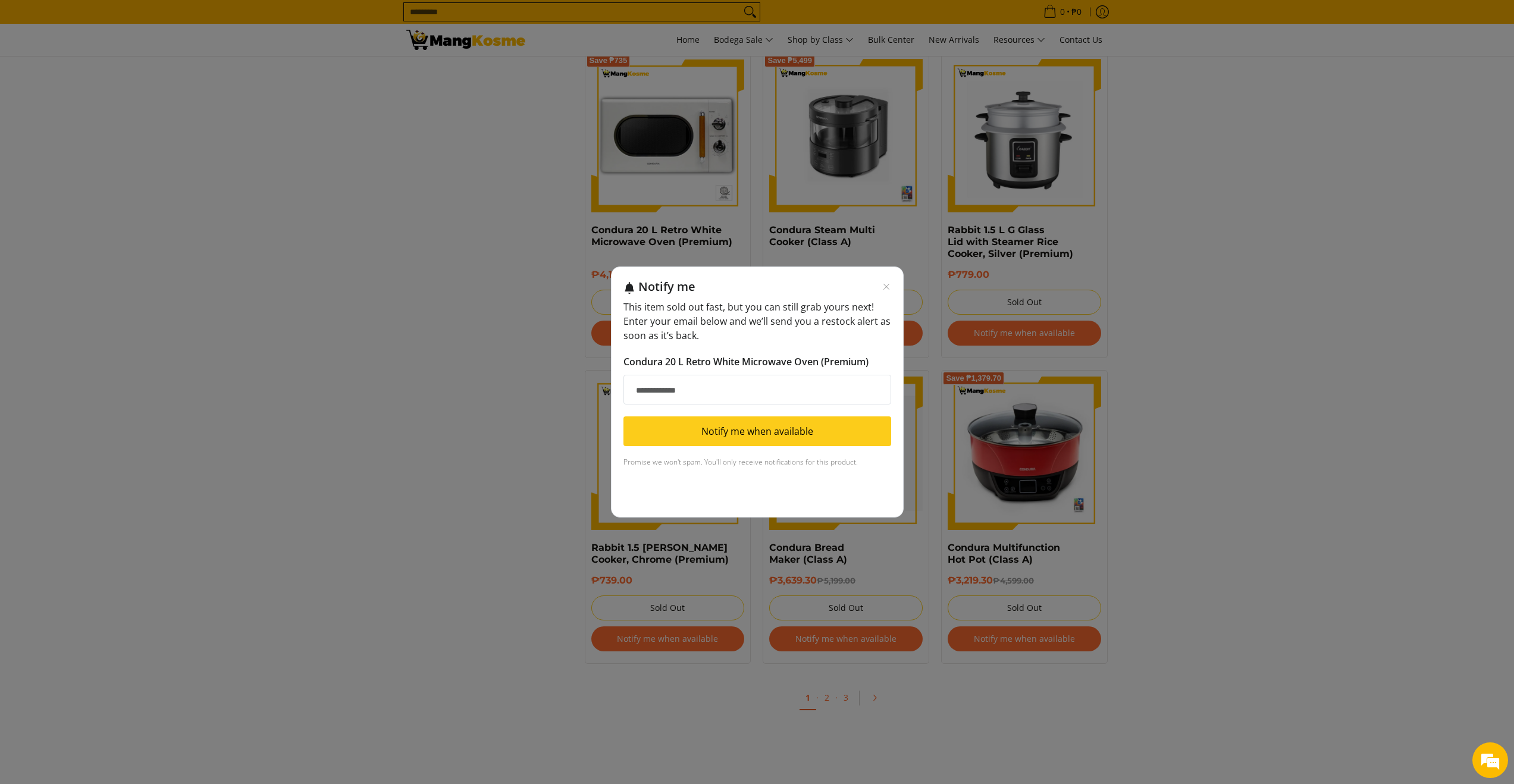
click at [690, 386] on input "Email address" at bounding box center [758, 390] width 268 height 30
type input "**********"
click at [719, 422] on button "Notify me when available" at bounding box center [758, 431] width 268 height 30
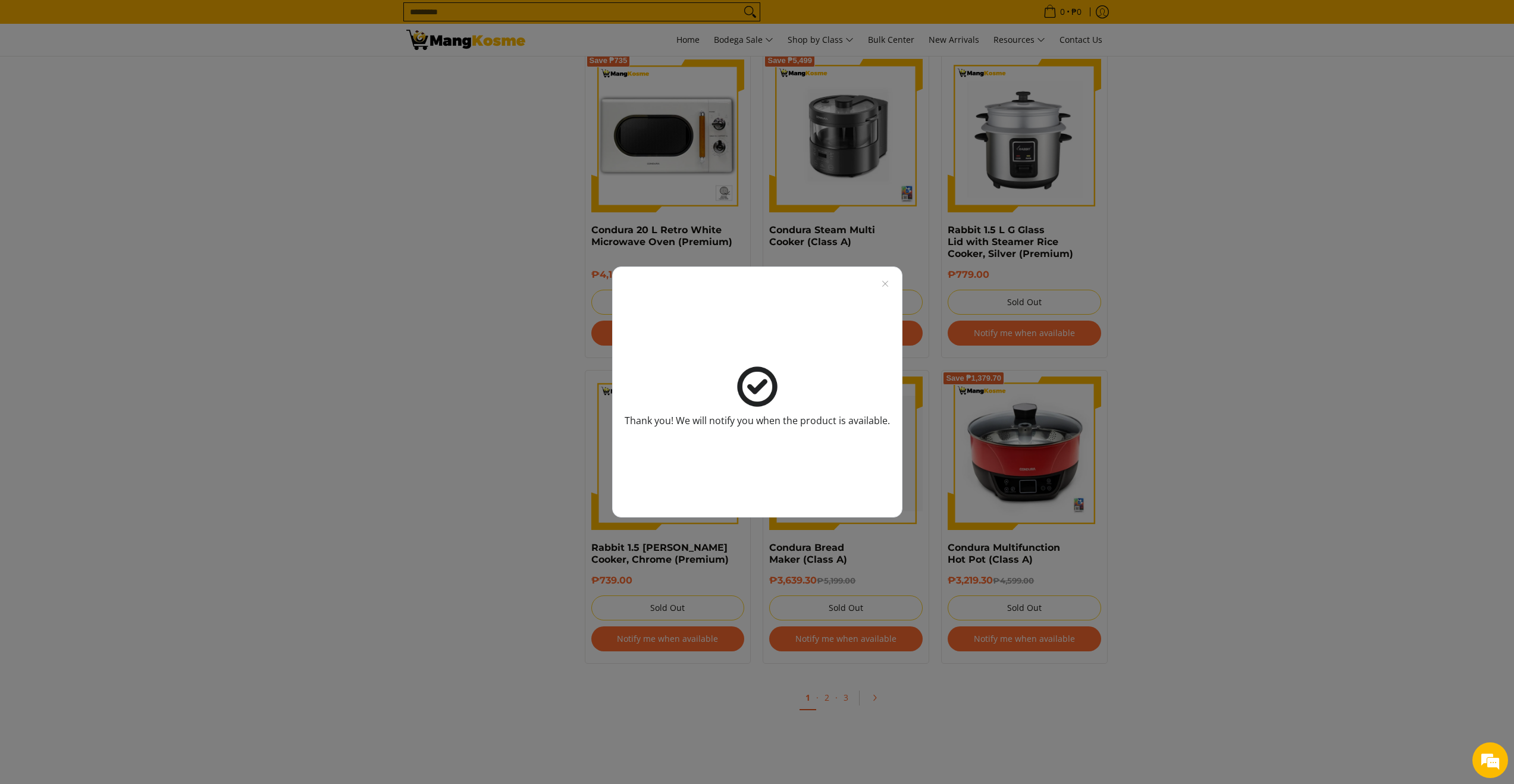
click at [1127, 415] on div "Thank you! We will notify you when the product is available." at bounding box center [757, 392] width 1514 height 784
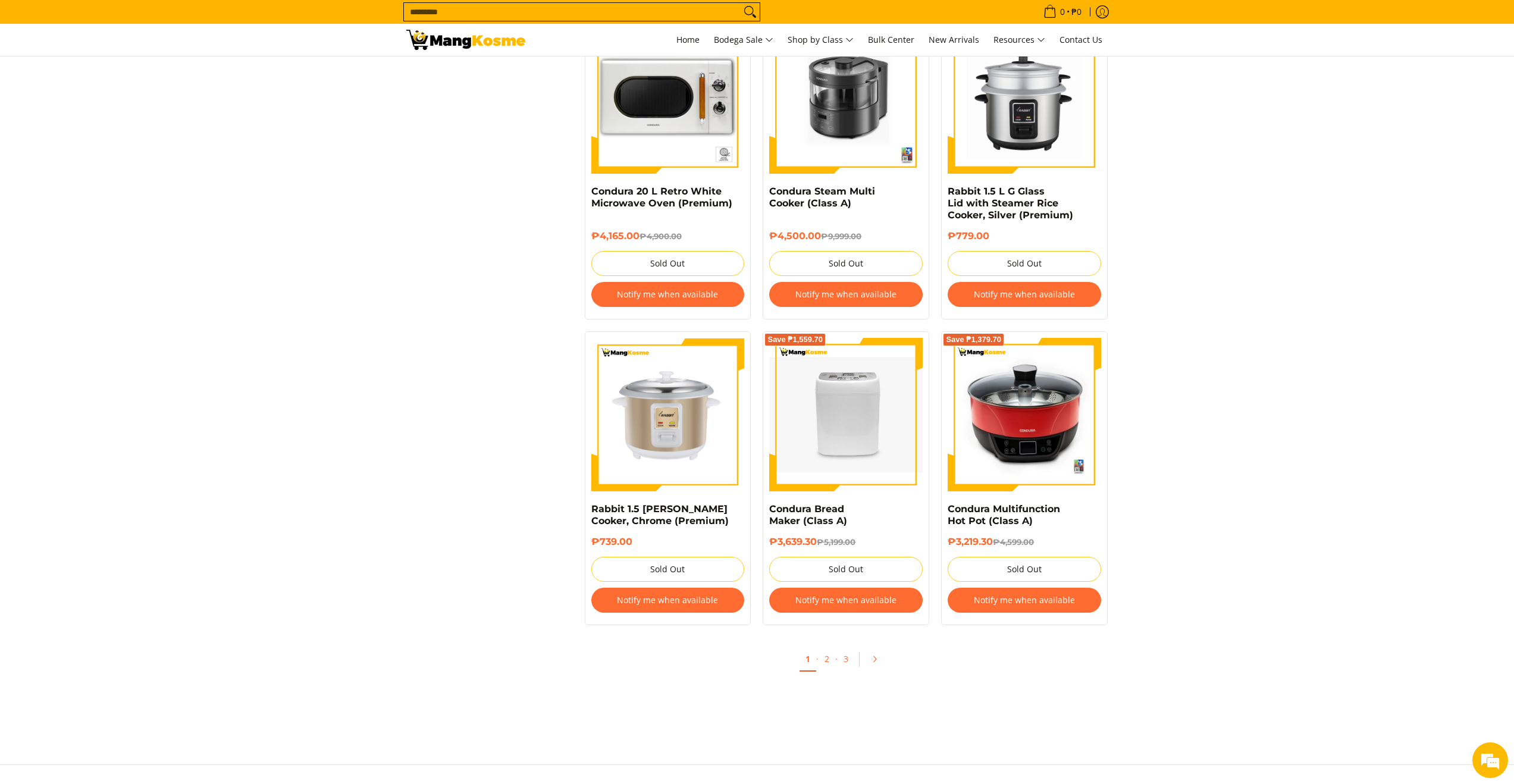
scroll to position [1958, 0]
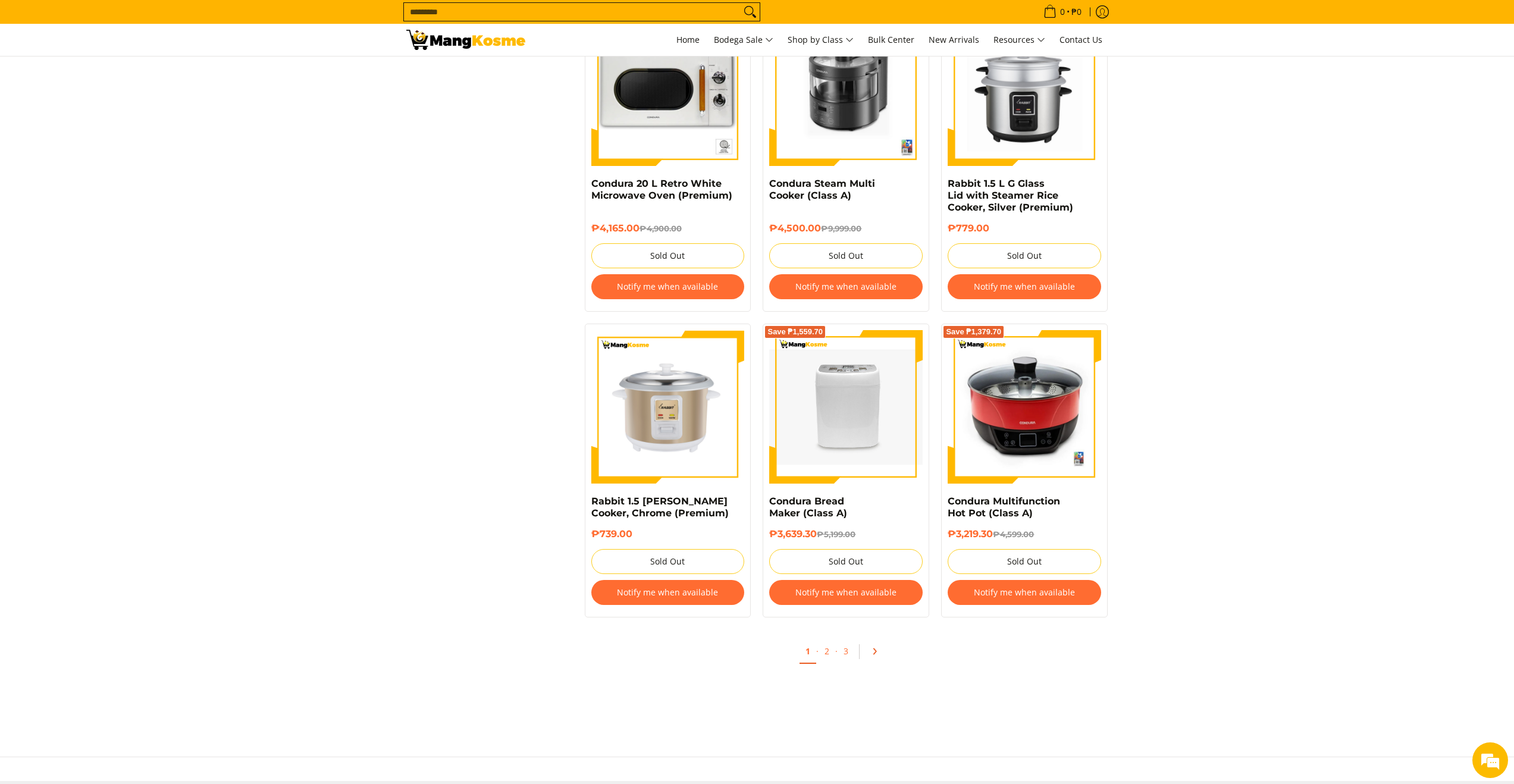
click at [879, 649] on link "Pagination" at bounding box center [878, 651] width 28 height 20
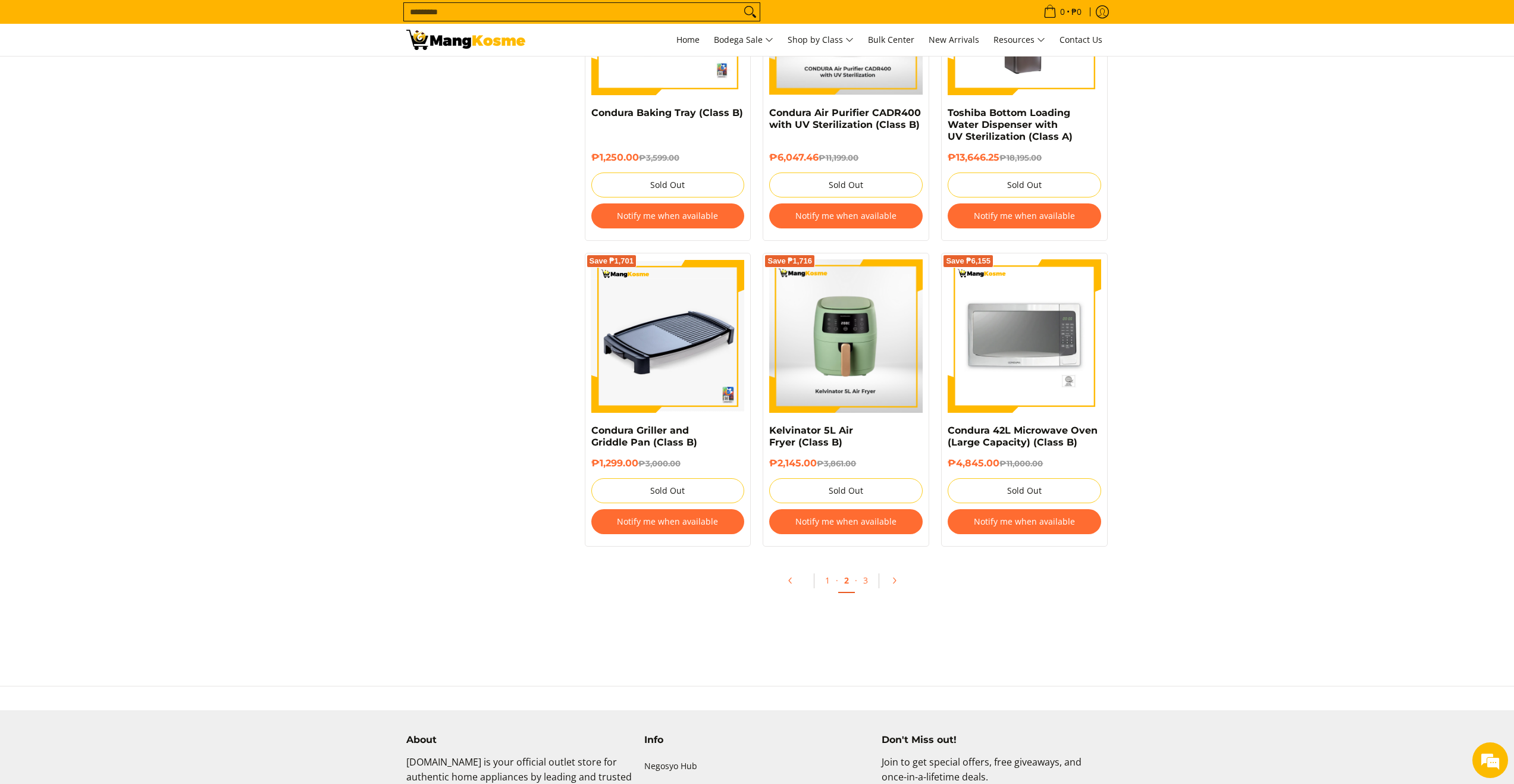
scroll to position [2217, 0]
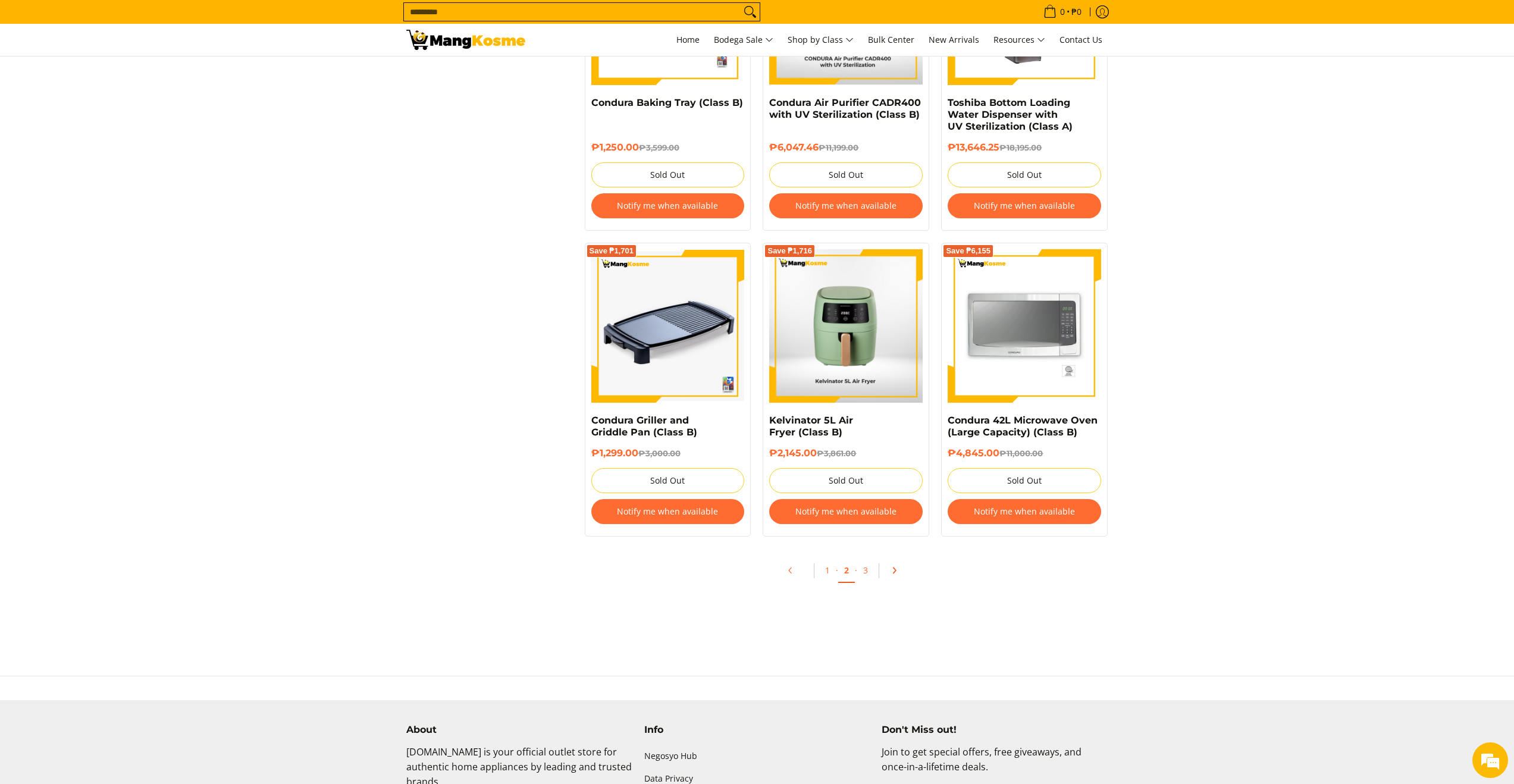
click at [898, 570] on link "Pagination" at bounding box center [898, 570] width 28 height 20
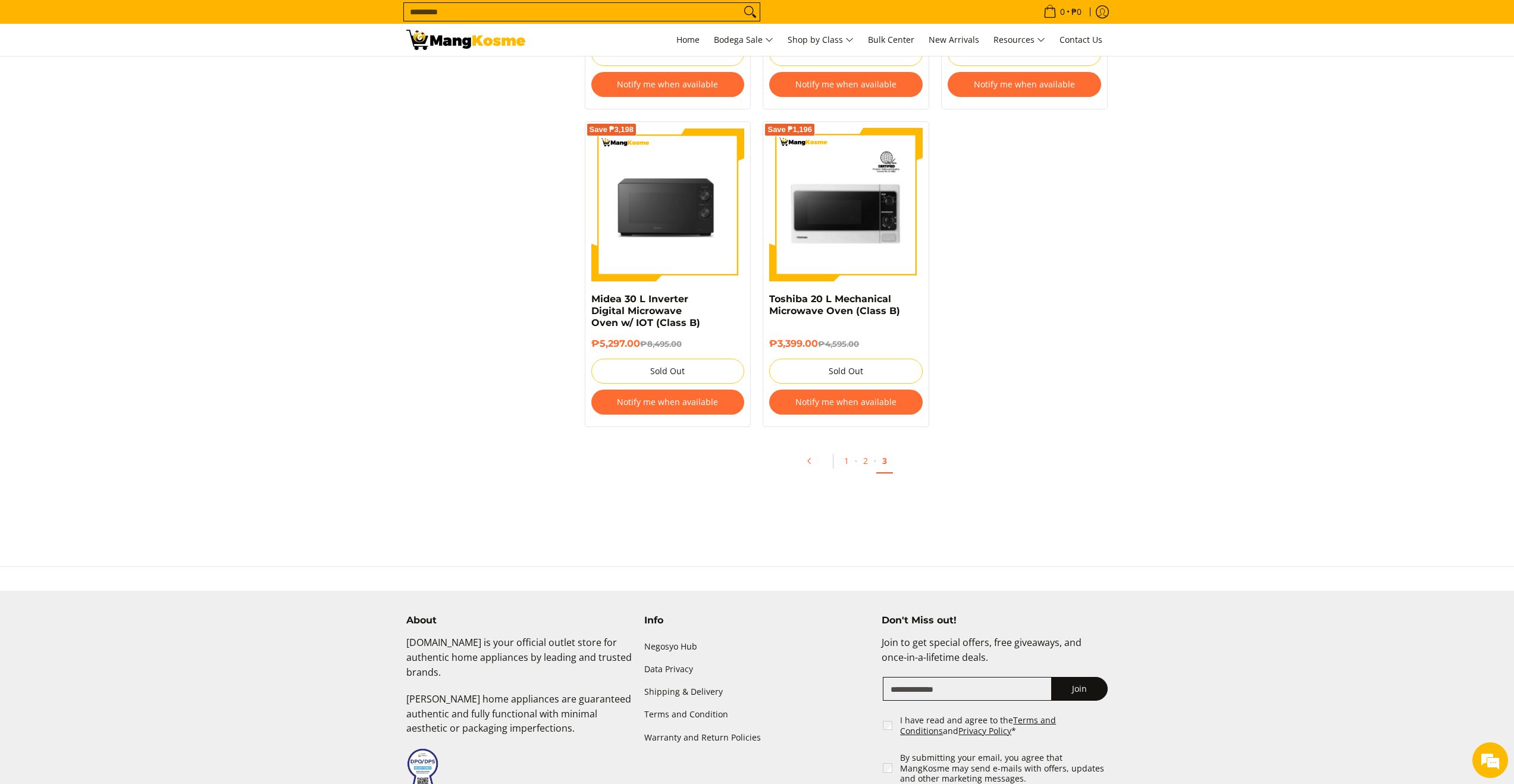
scroll to position [2028, 0]
